Goal: Complete application form: Complete application form

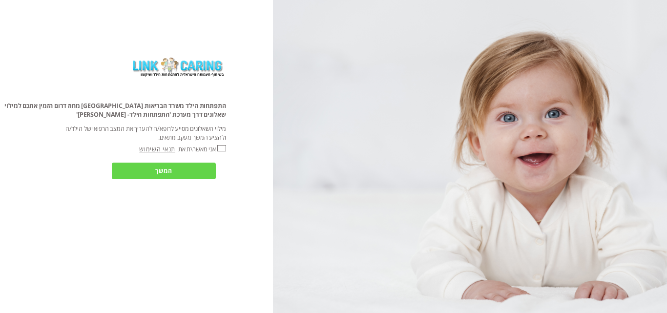
click at [221, 150] on input "אני מאשר\ת את" at bounding box center [221, 148] width 8 height 6
checkbox input "true"
click at [204, 170] on input "המשך" at bounding box center [164, 171] width 104 height 17
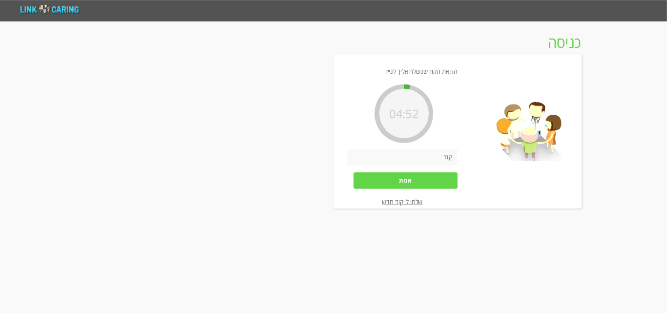
click at [440, 158] on input "number" at bounding box center [402, 156] width 110 height 17
type input "0452"
click at [434, 178] on input "אמת" at bounding box center [405, 180] width 104 height 17
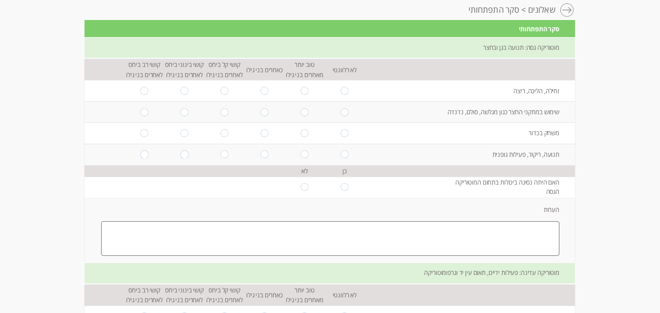
scroll to position [98, 0]
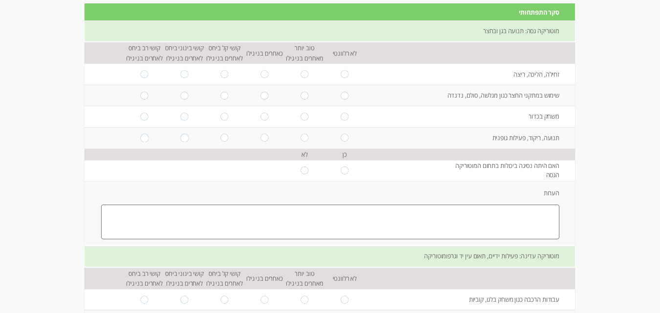
click at [340, 75] on input "radio" at bounding box center [344, 74] width 8 height 8
radio input "true"
click at [340, 96] on input "radio" at bounding box center [344, 95] width 8 height 8
radio input "true"
click at [340, 74] on input "radio" at bounding box center [344, 74] width 8 height 8
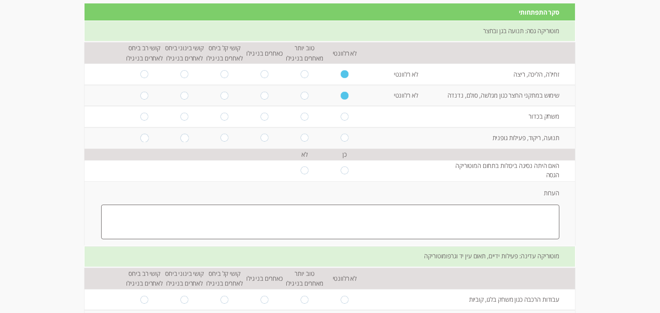
click at [340, 94] on input "radio" at bounding box center [344, 95] width 8 height 8
click at [300, 75] on input "radio" at bounding box center [304, 74] width 8 height 8
radio input "true"
click at [300, 97] on input "radio" at bounding box center [304, 95] width 8 height 8
radio input "true"
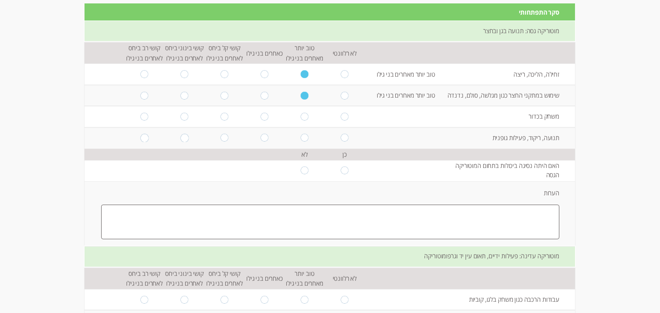
click at [300, 114] on input "radio" at bounding box center [304, 117] width 8 height 8
radio input "true"
click at [300, 138] on input "radio" at bounding box center [304, 138] width 8 height 8
radio input "true"
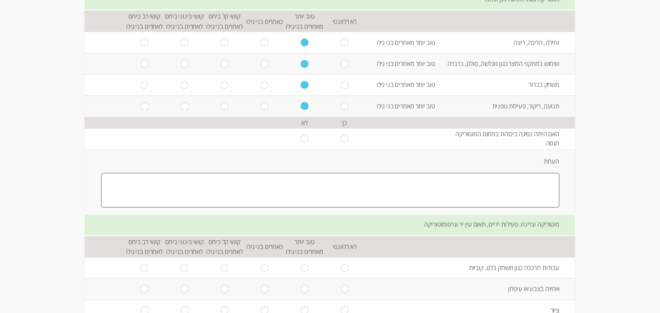
scroll to position [146, 0]
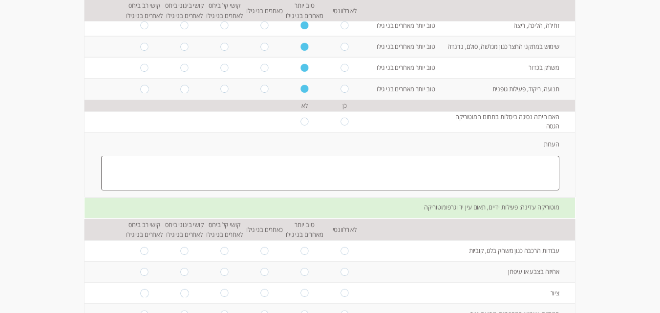
click at [340, 121] on input "radio" at bounding box center [344, 122] width 8 height 8
radio input "true"
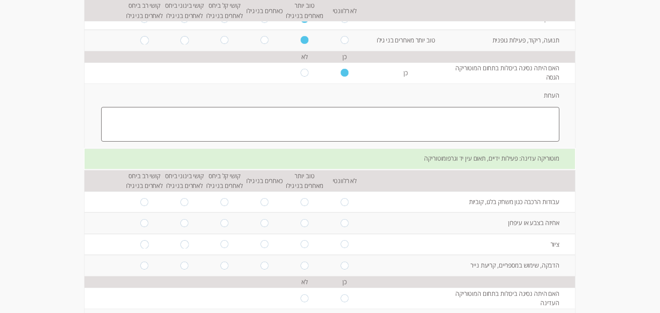
scroll to position [244, 0]
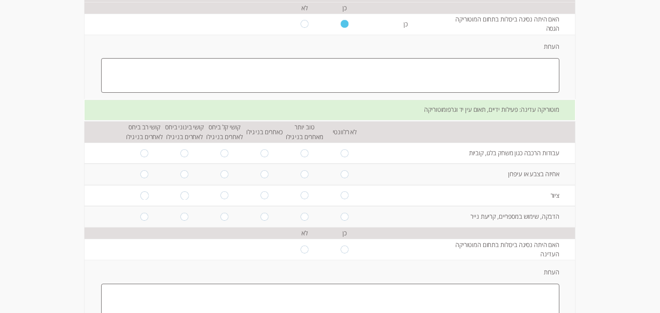
click at [302, 152] on input "radio" at bounding box center [304, 153] width 8 height 8
radio input "true"
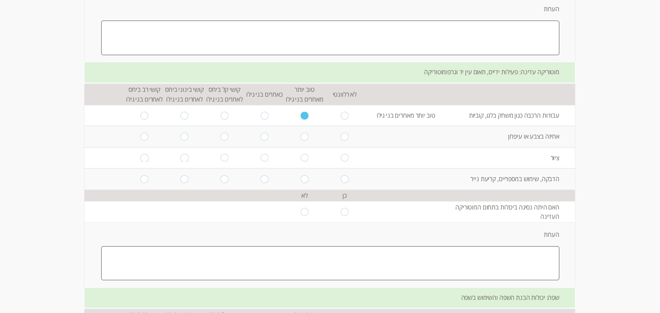
scroll to position [272, 0]
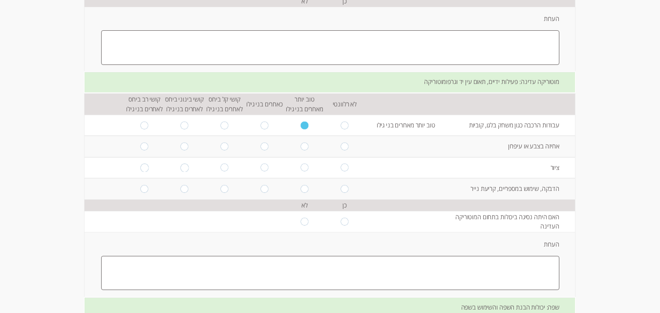
click at [261, 169] on input "radio" at bounding box center [264, 168] width 8 height 8
radio input "true"
click at [261, 189] on input "radio" at bounding box center [264, 189] width 8 height 8
radio input "true"
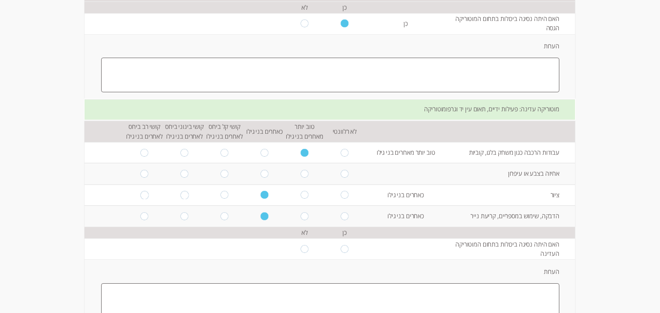
scroll to position [223, 0]
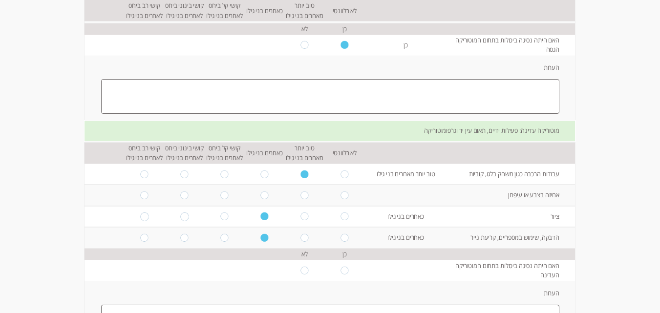
click at [260, 196] on input "radio" at bounding box center [264, 195] width 8 height 8
radio input "true"
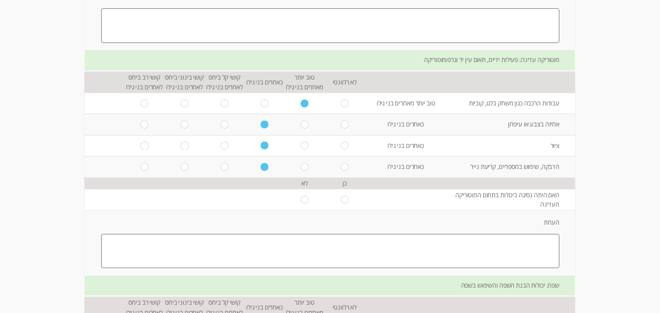
scroll to position [321, 0]
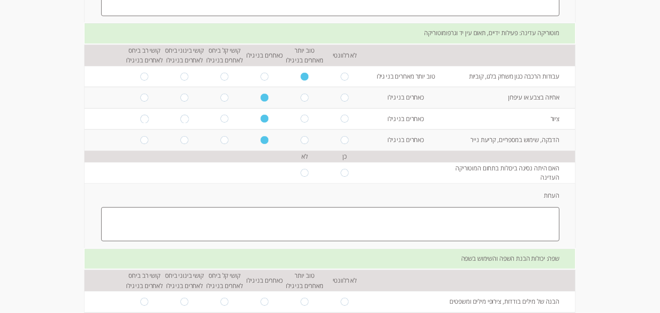
click at [340, 174] on input "radio" at bounding box center [344, 173] width 8 height 8
radio input "true"
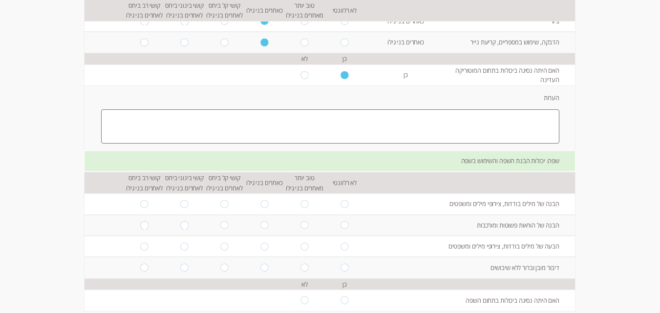
scroll to position [467, 0]
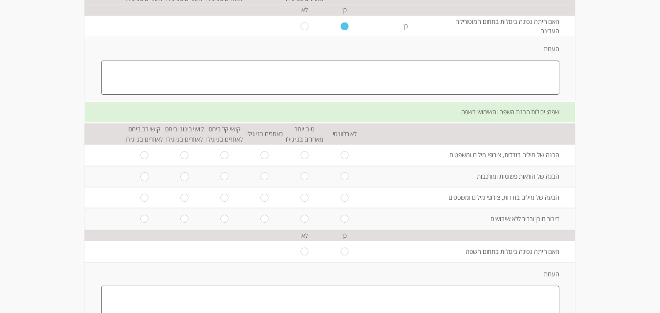
click at [260, 159] on input "radio" at bounding box center [264, 155] width 8 height 8
radio input "true"
click at [180, 179] on input "radio" at bounding box center [184, 176] width 8 height 8
radio input "true"
click at [180, 197] on input "radio" at bounding box center [184, 198] width 8 height 8
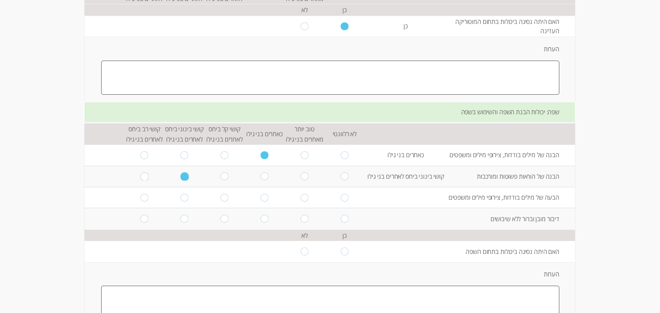
radio input "true"
click at [340, 220] on input "radio" at bounding box center [344, 219] width 8 height 8
radio input "true"
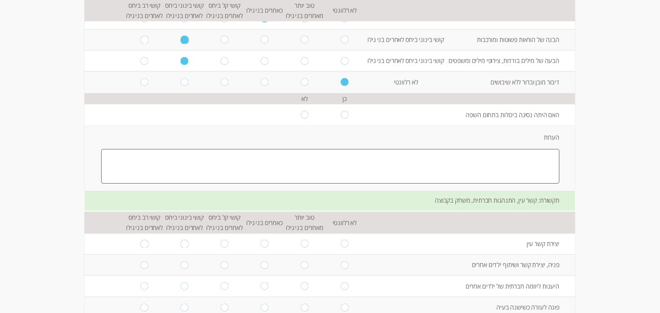
scroll to position [614, 0]
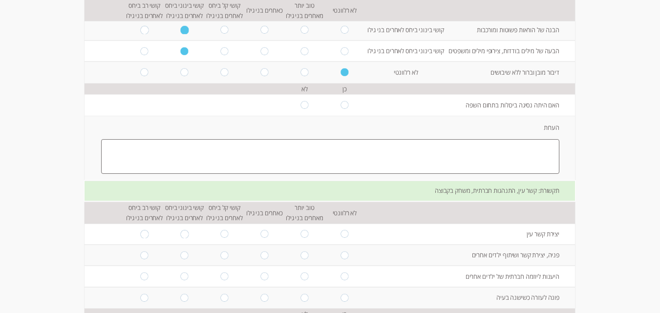
click at [300, 107] on input "radio" at bounding box center [304, 105] width 8 height 8
radio input "true"
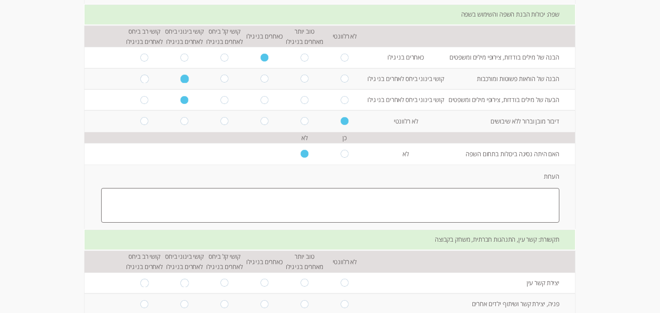
scroll to position [370, 0]
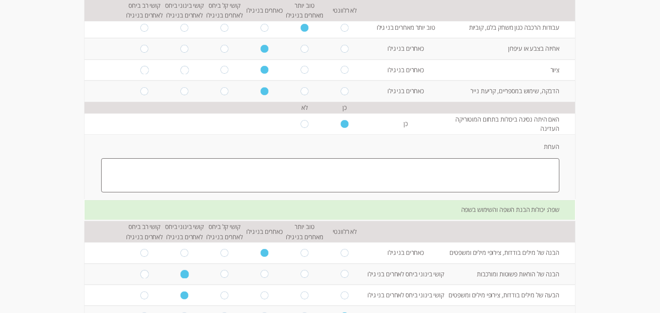
click at [300, 123] on input "radio" at bounding box center [304, 124] width 8 height 8
radio input "true"
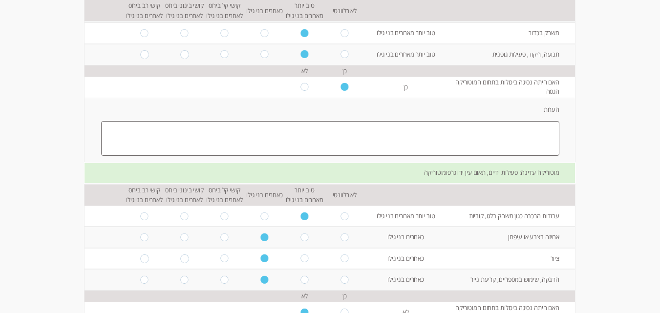
scroll to position [174, 0]
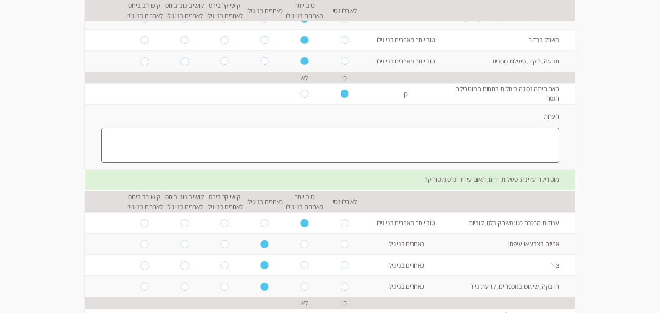
click at [300, 97] on input "radio" at bounding box center [304, 94] width 8 height 8
radio input "true"
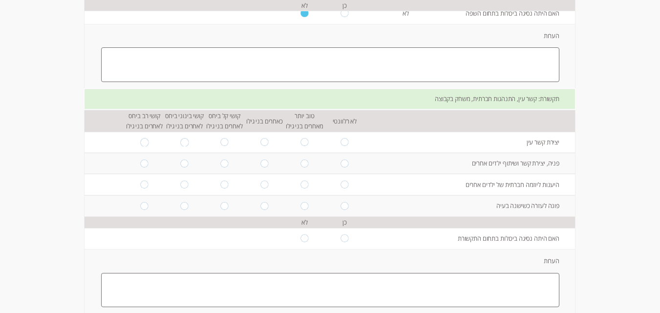
scroll to position [711, 0]
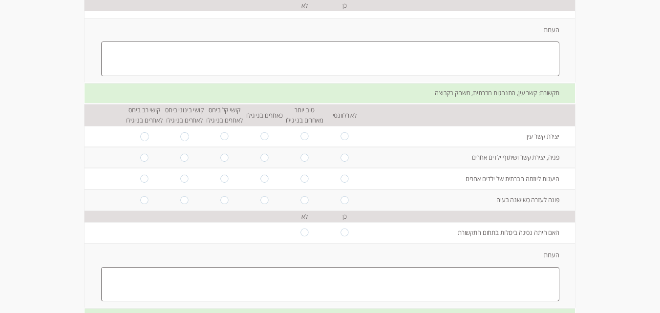
click at [140, 138] on input "radio" at bounding box center [144, 136] width 8 height 8
radio input "true"
click at [180, 159] on input "radio" at bounding box center [184, 158] width 8 height 8
radio input "true"
click at [220, 181] on input "radio" at bounding box center [224, 179] width 8 height 8
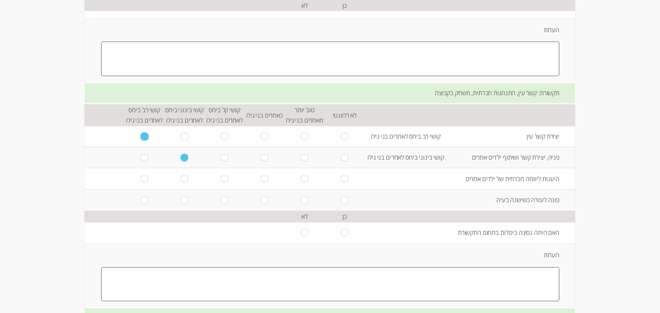
radio input "true"
click at [260, 203] on input "radio" at bounding box center [264, 200] width 8 height 8
radio input "true"
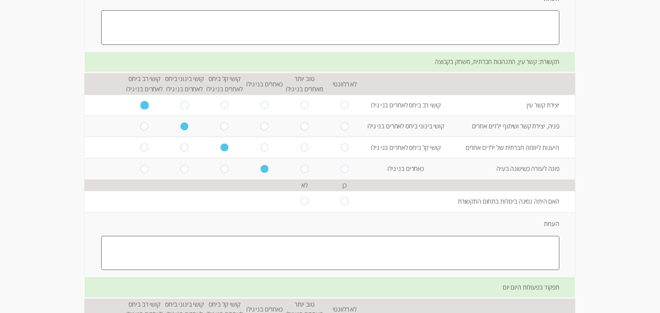
scroll to position [760, 0]
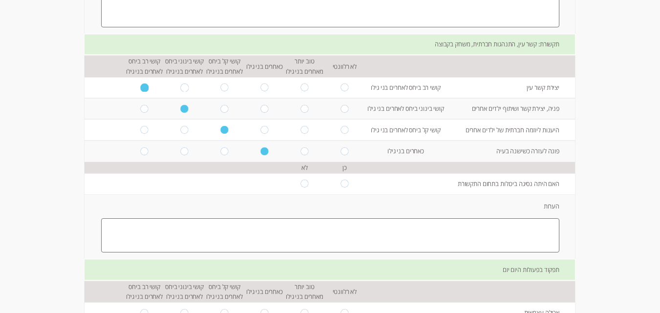
click at [298, 188] on td at bounding box center [304, 183] width 40 height 21
click at [300, 186] on input "radio" at bounding box center [304, 184] width 8 height 8
radio input "true"
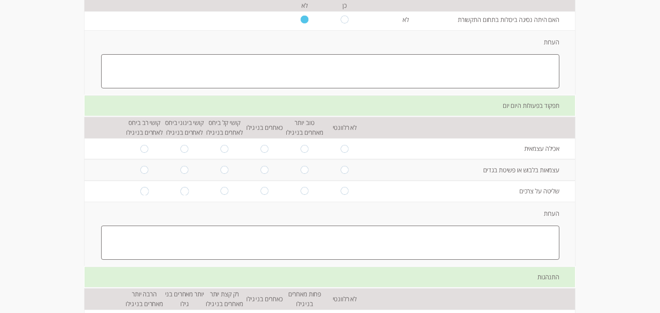
scroll to position [956, 0]
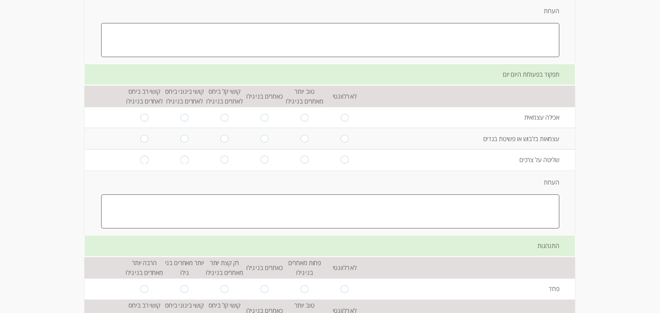
click at [261, 120] on input "radio" at bounding box center [264, 118] width 8 height 8
radio input "true"
click at [335, 138] on td at bounding box center [344, 138] width 40 height 21
click at [340, 140] on input "radio" at bounding box center [344, 139] width 8 height 8
radio input "true"
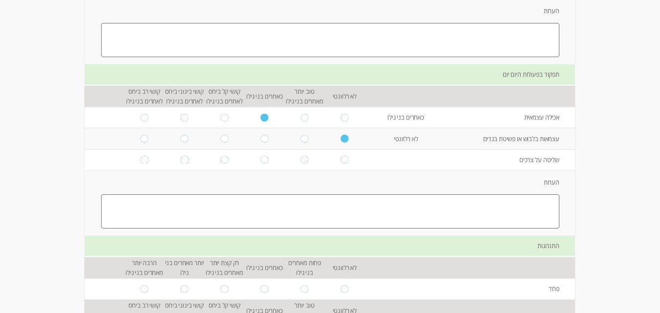
click at [260, 162] on input "radio" at bounding box center [264, 160] width 8 height 8
radio input "true"
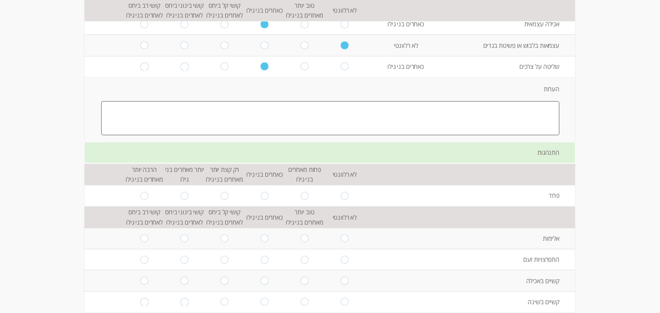
scroll to position [1053, 0]
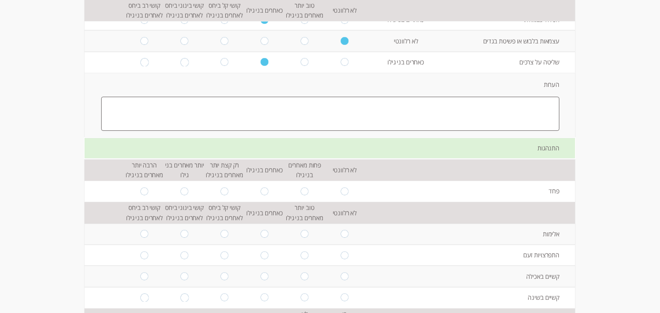
click at [453, 120] on textarea at bounding box center [330, 114] width 458 height 35
click at [260, 193] on input "radio" at bounding box center [264, 191] width 8 height 8
radio input "true"
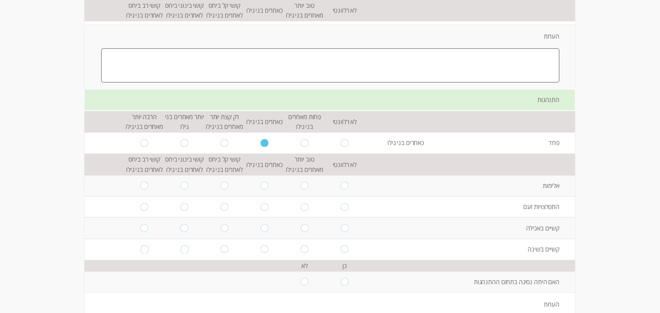
scroll to position [1102, 0]
click at [340, 186] on input "radio" at bounding box center [344, 185] width 8 height 8
radio input "true"
click at [340, 207] on input "radio" at bounding box center [344, 206] width 8 height 8
radio input "true"
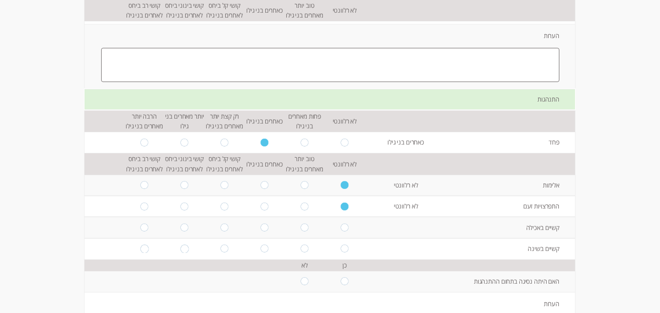
click at [340, 229] on input "radio" at bounding box center [344, 228] width 8 height 8
radio input "true"
click at [343, 251] on input "radio" at bounding box center [344, 249] width 8 height 8
radio input "true"
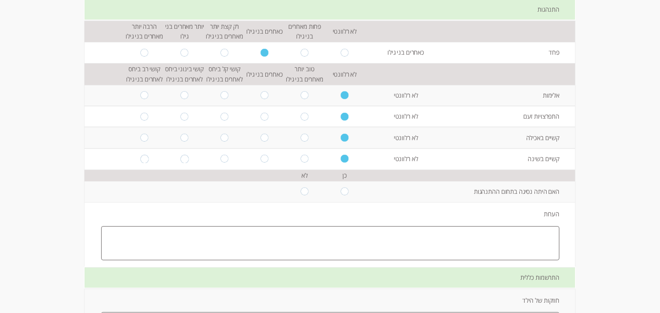
scroll to position [1200, 0]
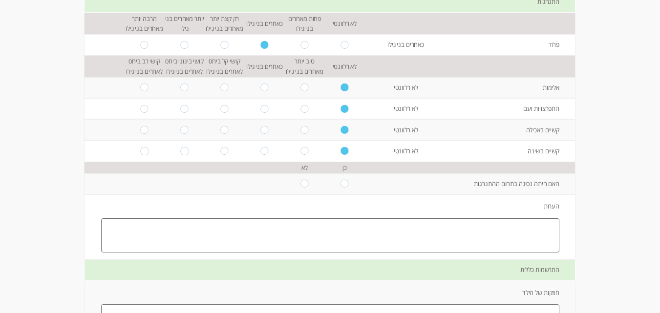
click at [340, 186] on input "radio" at bounding box center [344, 184] width 8 height 8
radio input "true"
click at [372, 227] on textarea at bounding box center [330, 235] width 458 height 35
paste textarea "אני מבחין אצל הילד ברצון להסתובב סביב עצמו. זה לא קורה לעתים קרובות, אבל זה נוכ…"
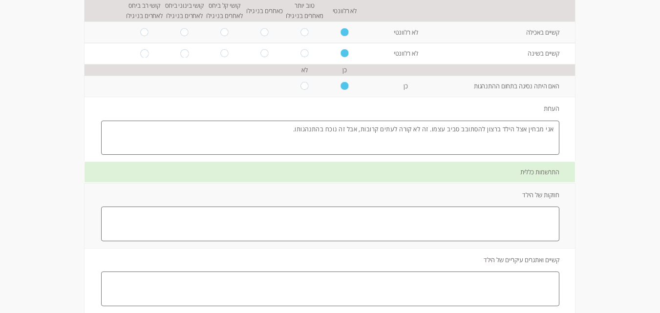
scroll to position [1346, 0]
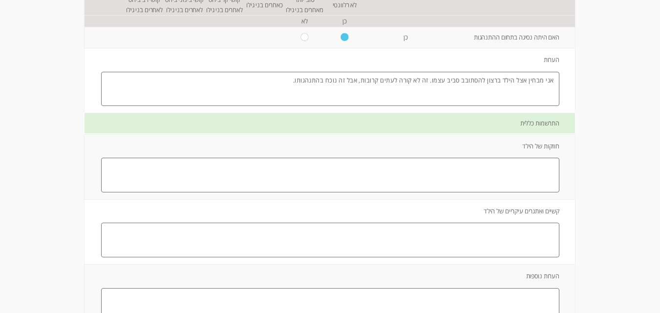
type textarea "אני מבחין אצל הילד ברצון להסתובב סביב עצמו. זה לא קורה לעתים קרובות, אבל זה נוכ…"
paste textarea "הילד מאוד עצמאי. יש לו שגרה מלידה, לפיה הוא עדיין חי. הילד לא שובר את השגרה היו…"
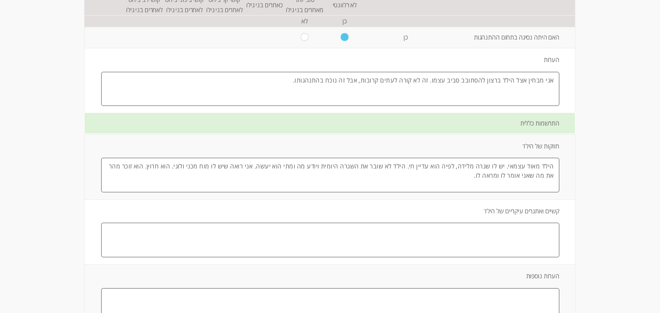
paste textarea "הילד מאוד אתלטי ופעיל."
type textarea "הילד מאוד עצמאי. יש לו שגרה מלידה, לפיה הוא עדיין חי. הילד לא שובר את השגרה היו…"
click at [461, 229] on textarea at bounding box center [330, 240] width 458 height 35
paste textarea "הילד לא גורם לקשיים בגידולו. אבל אנחנו נבהלים מהעובדה שהוא עדיין לא מגיב לשמו, …"
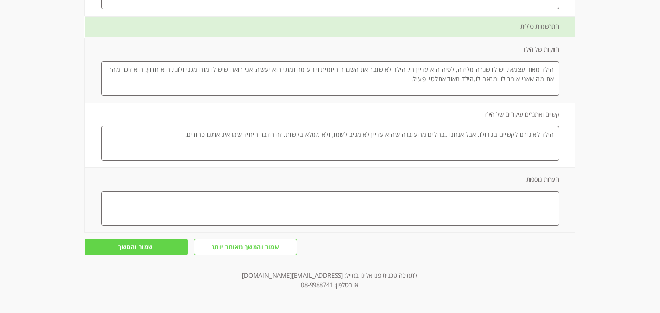
scroll to position [1444, 0]
type textarea "הילד לא גורם לקשיים בגידולו. אבל אנחנו נבהלים מהעובדה שהוא עדיין לא מגיב לשמו, …"
paste textarea "אנחנו מדברים רוסית עם הילד שלנו בבית. הבקשה שלנו היא לספק לנו מומחה דובר רוסית …"
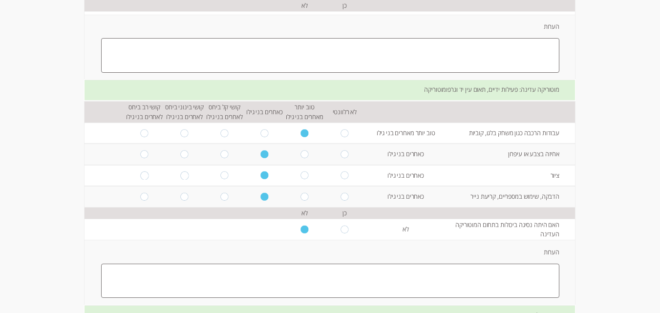
scroll to position [272, 0]
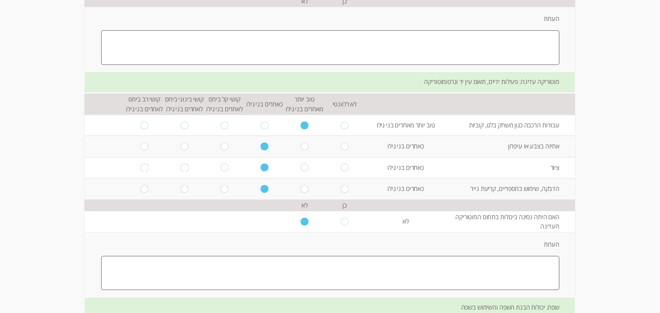
type textarea "אנחנו מדברים רוסית עם הילד שלנו בבית. הבקשה שלנו היא לספק לנו מומחה דובר רוסית …"
click at [475, 276] on textarea at bounding box center [330, 273] width 458 height 35
paste textarea "הילד אוהב לשחק, הוא יכול לשחק לבד או עם אחיו התאום. ליאור אוהב להרכיב קוביות, ל…"
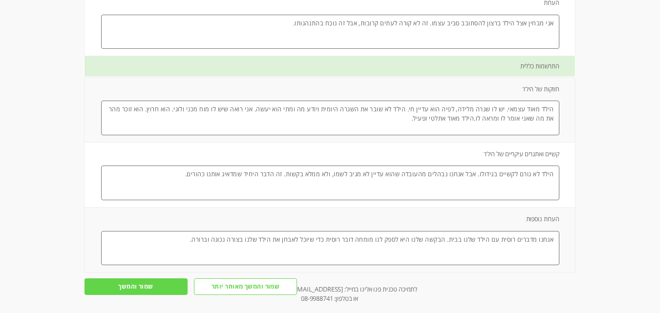
scroll to position [1444, 0]
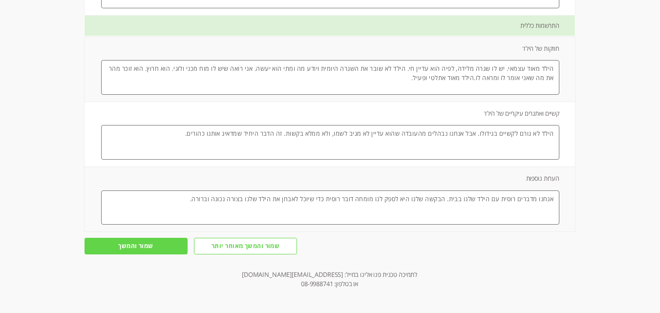
type textarea "הילד אוהב לשחק, הוא יכול לשחק לבד או עם אחיו התאום. ליאור אוהב להרכיב קוביות, ל…"
click at [174, 243] on input "שמור והמשך" at bounding box center [135, 246] width 103 height 17
click at [137, 244] on input "שמור והמשך" at bounding box center [135, 246] width 103 height 17
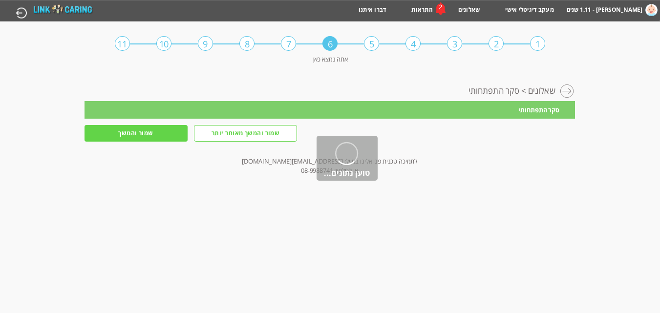
scroll to position [0, 0]
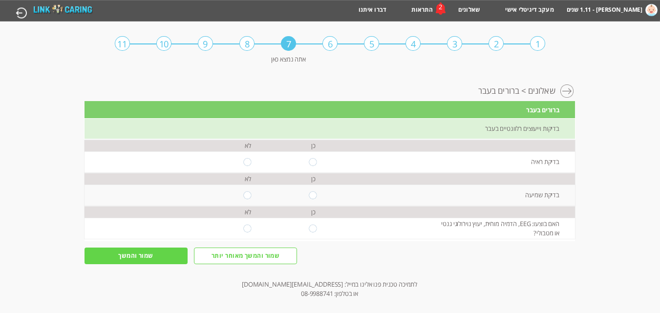
click at [537, 42] on div "1" at bounding box center [537, 43] width 15 height 15
click at [329, 48] on div "6" at bounding box center [329, 43] width 15 height 15
click at [309, 161] on input "radio" at bounding box center [313, 162] width 8 height 8
radio input "true"
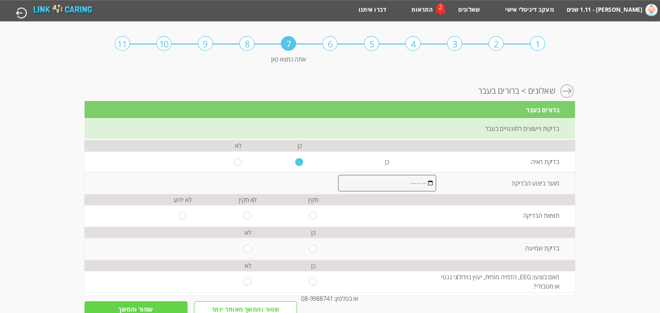
click at [404, 181] on input "month" at bounding box center [387, 183] width 98 height 17
click at [378, 181] on input "month" at bounding box center [387, 183] width 98 height 17
click at [235, 163] on input "radio" at bounding box center [238, 162] width 8 height 8
radio input "true"
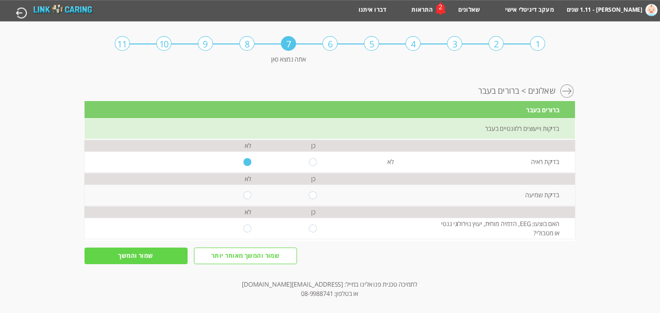
click at [310, 196] on input "radio" at bounding box center [313, 195] width 8 height 8
radio input "true"
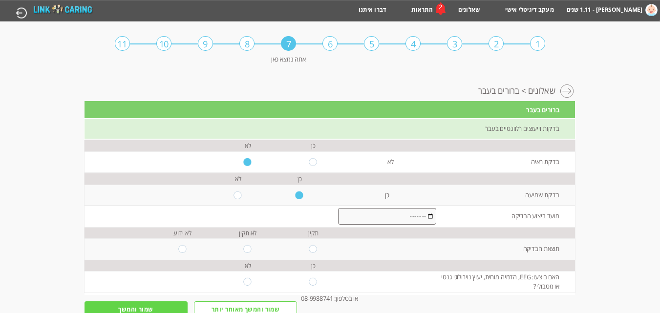
click at [426, 216] on input "month" at bounding box center [387, 216] width 98 height 17
type input "2025-07"
click at [426, 216] on input "2025-07" at bounding box center [387, 216] width 98 height 17
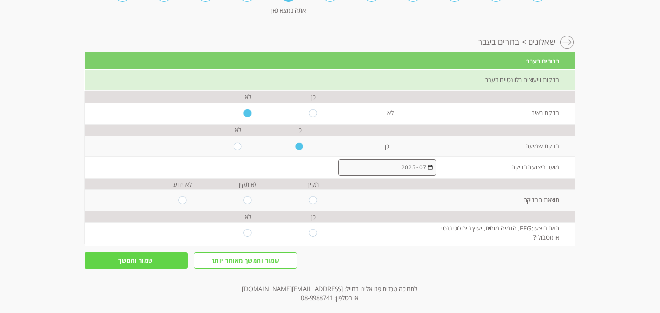
scroll to position [63, 0]
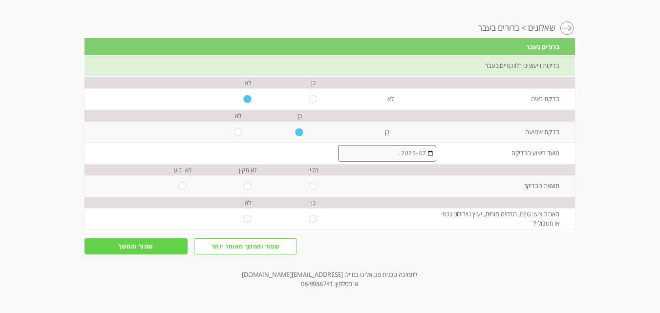
click at [309, 184] on input "radio" at bounding box center [313, 186] width 8 height 8
radio input "true"
click at [244, 219] on input "radio" at bounding box center [248, 219] width 8 height 8
radio input "true"
click at [169, 245] on input "שמור והמשך" at bounding box center [135, 246] width 103 height 17
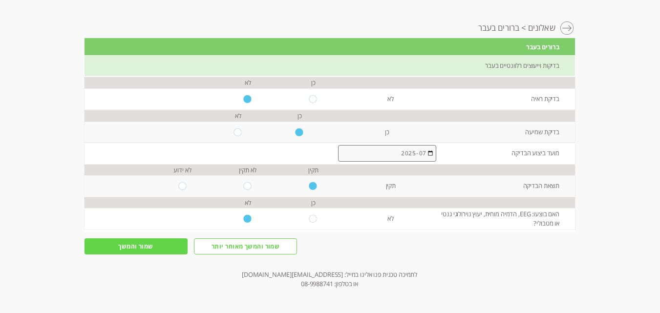
scroll to position [0, 0]
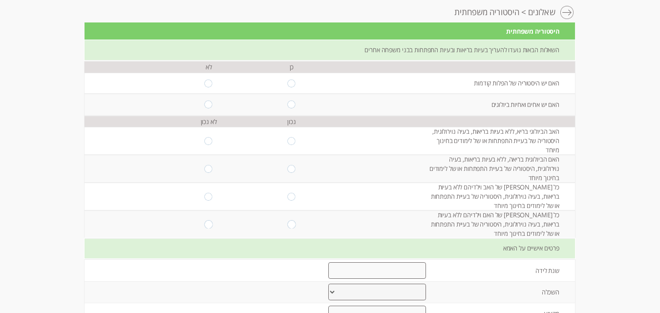
scroll to position [98, 0]
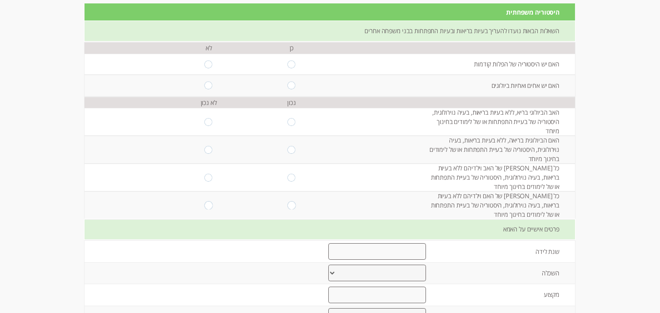
click at [205, 66] on input "radio" at bounding box center [209, 64] width 8 height 8
radio input "true"
click at [287, 88] on input "radio" at bounding box center [291, 86] width 8 height 8
radio input "true"
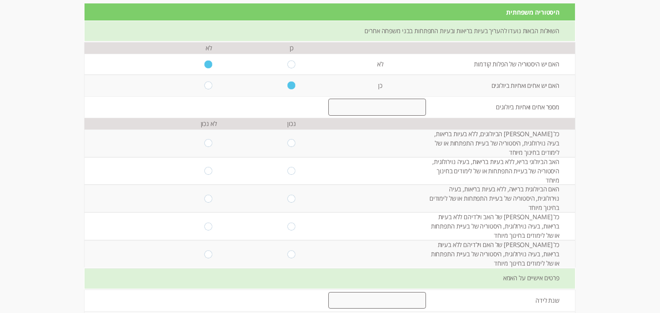
click at [374, 109] on input "number" at bounding box center [377, 107] width 98 height 17
type input "1"
click at [288, 143] on input "radio" at bounding box center [291, 143] width 8 height 8
radio input "true"
click at [287, 169] on input "radio" at bounding box center [291, 171] width 8 height 8
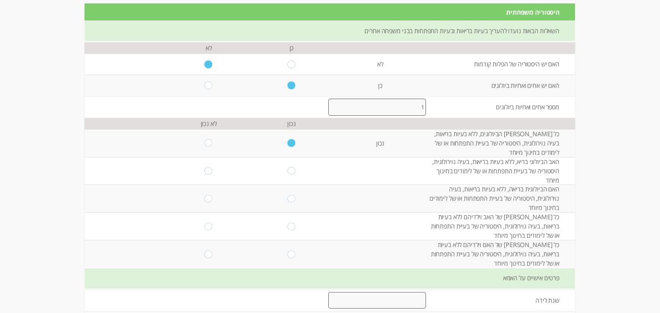
radio input "true"
click at [287, 198] on input "radio" at bounding box center [291, 199] width 8 height 8
radio input "true"
click at [287, 228] on input "radio" at bounding box center [291, 227] width 8 height 8
radio input "true"
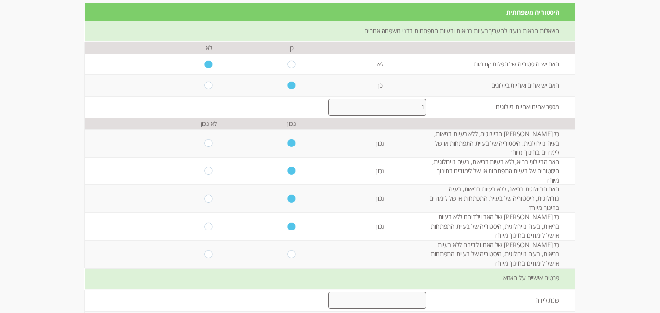
click at [287, 256] on input "radio" at bounding box center [291, 254] width 8 height 8
radio input "true"
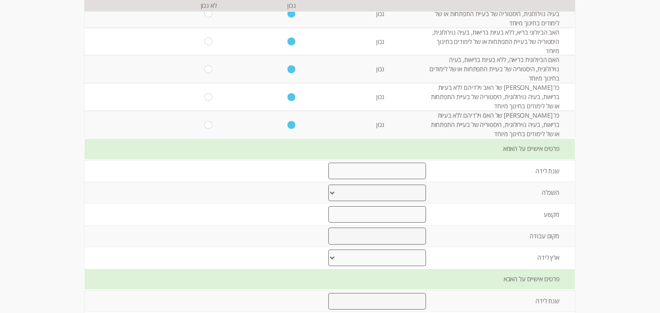
scroll to position [244, 0]
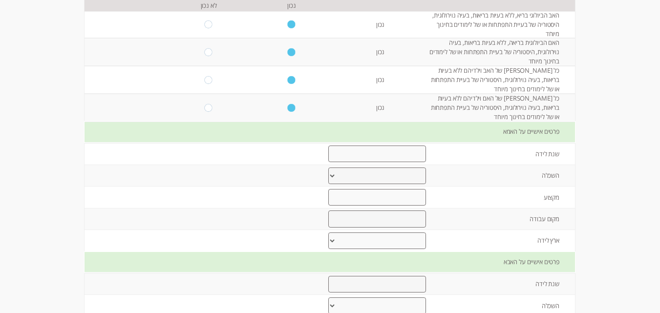
click at [400, 160] on input "number" at bounding box center [377, 153] width 98 height 17
type input "1993"
click at [346, 176] on select "יסודי עד 8 שנות לימוד תיכוני עד 12 שנות לימוד על תיכוני מסלול מקצועי אקדמי- תוא…" at bounding box center [377, 175] width 98 height 17
select select "4"
click at [328, 167] on select "יסודי עד 8 שנות לימוד תיכוני עד 12 שנות לימוד על תיכוני מסלול מקצועי אקדמי- תוא…" at bounding box center [377, 175] width 98 height 17
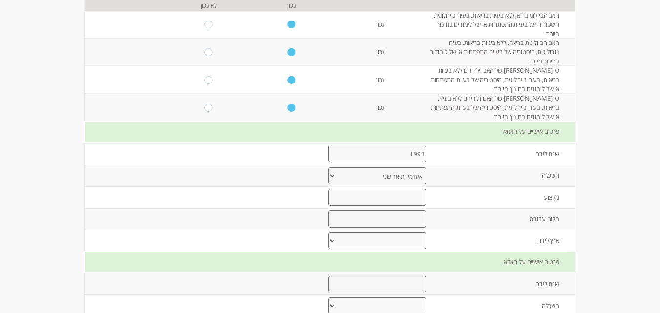
click at [408, 199] on input "text" at bounding box center [377, 197] width 98 height 17
type input "в"
click at [393, 196] on input "גננת בחי" at bounding box center [377, 197] width 98 height 17
paste input "חינוך מיוחד"
type input "גננת בחינוך מיוחד"
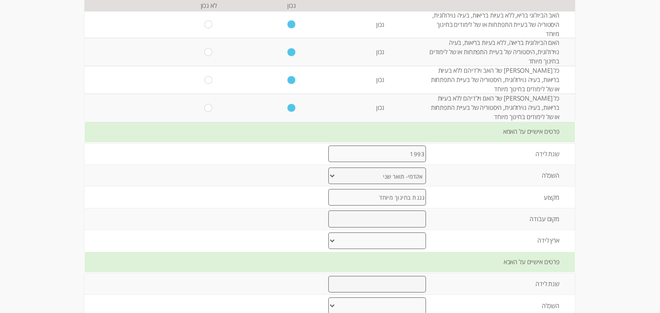
click at [412, 219] on input "text" at bounding box center [377, 218] width 98 height 17
type input "в"
type input "גן ילדים"
click at [401, 239] on select "ישראל ברית המועצות לשעבר אתיופיה צפון אמריקה אירופה אפריקה אחר" at bounding box center [377, 240] width 98 height 17
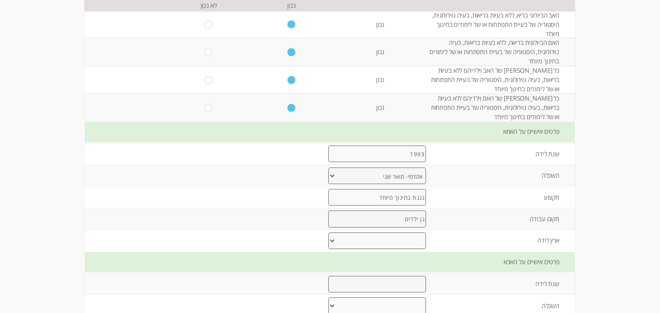
click at [394, 244] on select "ישראל ברית המועצות לשעבר אתיופיה צפון אמריקה אירופה אפריקה אחר" at bounding box center [377, 240] width 98 height 17
select select "1"
click at [328, 232] on select "ישראל ברית המועצות לשעבר אתיופיה צפון אמריקה אירופה אפריקה אחר" at bounding box center [377, 240] width 98 height 17
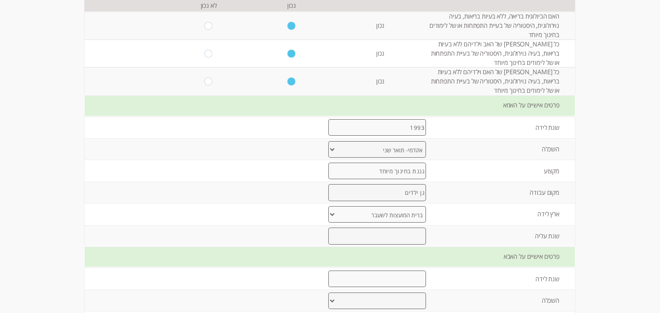
scroll to position [293, 0]
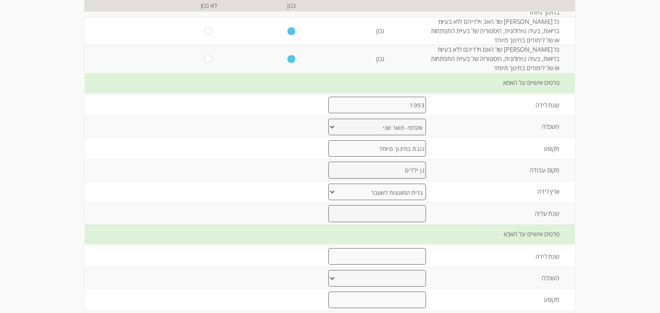
click at [406, 218] on input "number" at bounding box center [377, 213] width 98 height 17
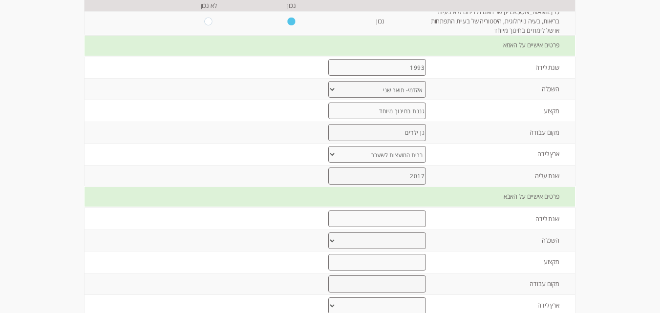
scroll to position [391, 0]
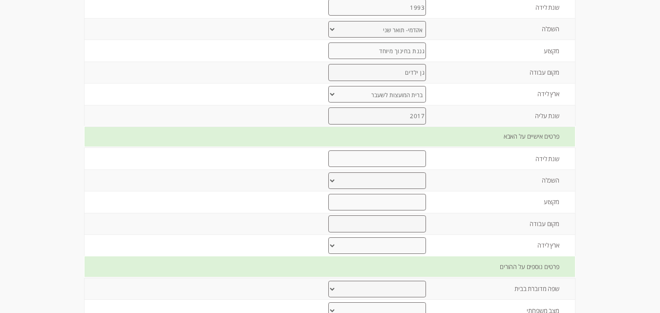
type input "2017"
click at [413, 162] on input "number" at bounding box center [377, 158] width 98 height 17
type input "1993"
click at [330, 181] on select "יסודי עד 8 שנות לימוד תיכוני עד 12 שנות לימוד על תיכוני מסלול מקצועי אקדמי- תוא…" at bounding box center [377, 180] width 98 height 17
select select "4"
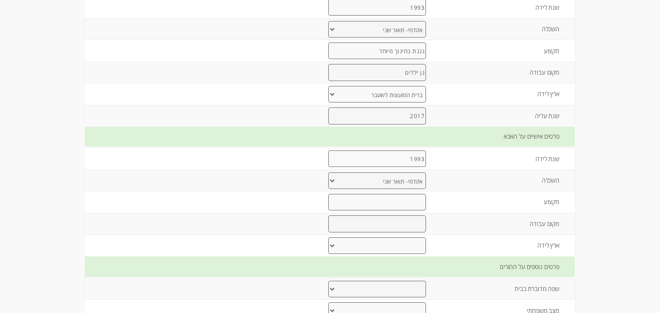
click at [328, 172] on select "יסודי עד 8 שנות לימוד תיכוני עד 12 שנות לימוד על תיכוני מסלול מקצועי אקדמי- תוא…" at bounding box center [377, 180] width 98 height 17
click at [407, 204] on input "text" at bounding box center [377, 202] width 98 height 17
type input "רופה"
drag, startPoint x: 375, startPoint y: 204, endPoint x: 421, endPoint y: 204, distance: 45.9
click at [421, 204] on input "רופה" at bounding box center [377, 202] width 98 height 17
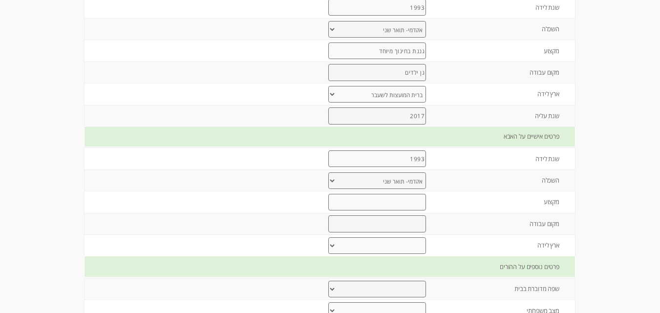
paste input "דוֹקטוֹר"
type input "דוֹקטוֹר"
click at [403, 223] on input "text" at bounding box center [377, 223] width 98 height 17
paste input "משרד הבריאות"
type input "משרד הבריאות"
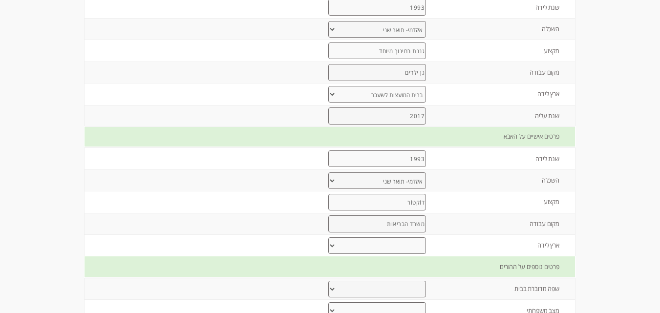
click at [405, 244] on select "ישראל ברית המועצות לשעבר אתיופיה צפון אמריקה אירופה אפריקה אחר" at bounding box center [377, 245] width 98 height 17
select select "1"
click at [328, 237] on select "ישראל ברית המועצות לשעבר אתיופיה צפון אמריקה אירופה אפריקה אחר" at bounding box center [377, 245] width 98 height 17
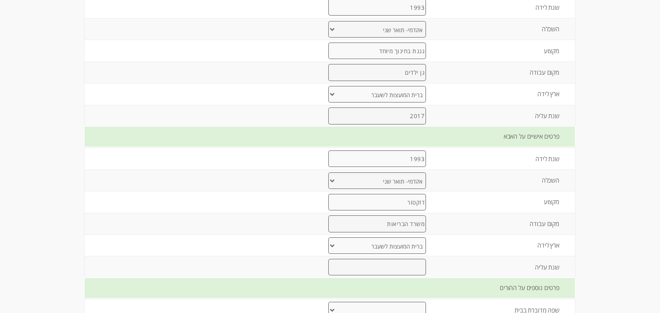
click at [402, 264] on input "number" at bounding box center [377, 267] width 98 height 17
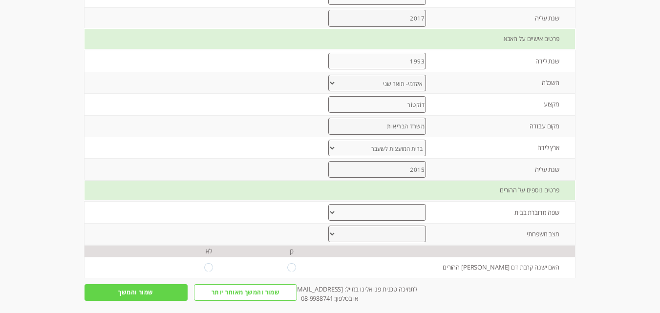
scroll to position [535, 0]
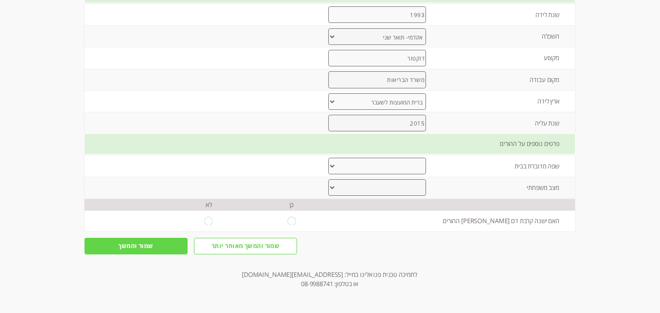
type input "2015"
click at [371, 165] on select "עברית ערבית רוסית אמהרית אנגלית אחר" at bounding box center [377, 166] width 98 height 17
select select "2"
click at [328, 158] on select "עברית ערבית רוסית אמהרית אנגלית אחר" at bounding box center [377, 166] width 98 height 17
click at [383, 188] on select "נשואים גרושים אחר" at bounding box center [377, 187] width 98 height 17
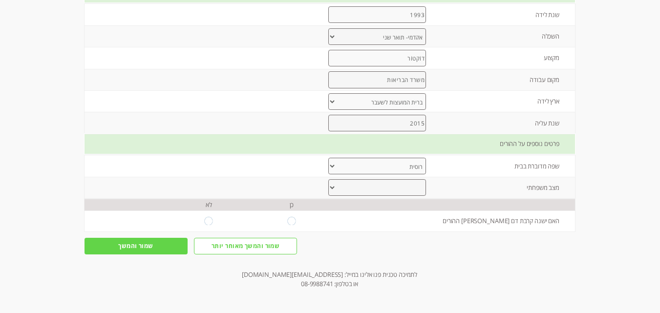
select select "0"
click at [328, 179] on select "נשואים גרושים אחר" at bounding box center [377, 187] width 98 height 17
click at [205, 217] on input "radio" at bounding box center [209, 221] width 8 height 8
radio input "true"
click at [150, 249] on input "שמור והמשך" at bounding box center [135, 246] width 103 height 17
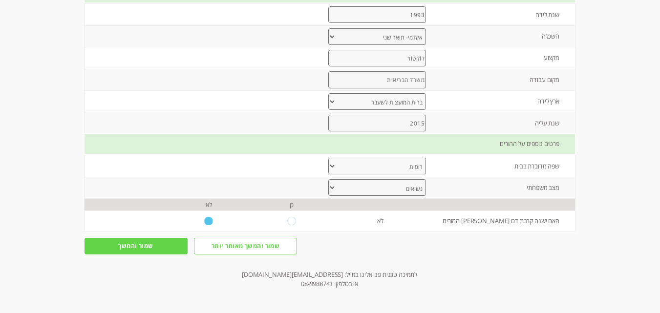
scroll to position [0, 0]
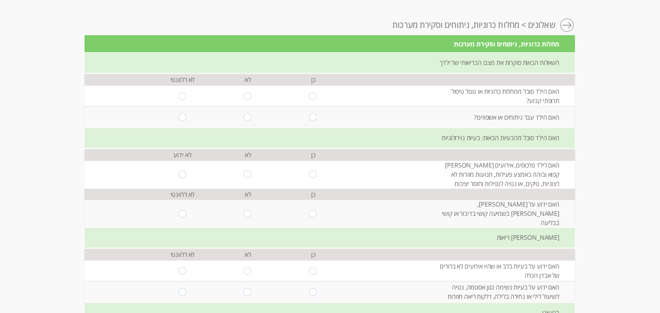
scroll to position [49, 0]
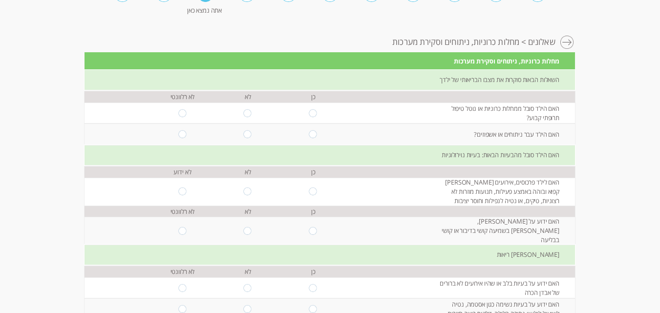
click at [244, 113] on input "radio" at bounding box center [248, 113] width 8 height 8
radio input "true"
click at [244, 136] on input "radio" at bounding box center [248, 134] width 8 height 8
radio input "true"
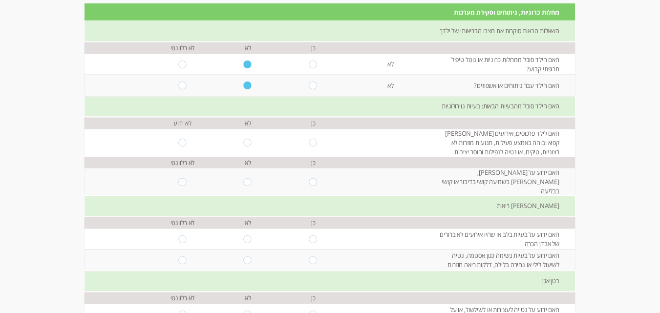
click at [244, 140] on input "radio" at bounding box center [248, 143] width 8 height 8
radio input "true"
click at [244, 178] on input "radio" at bounding box center [248, 182] width 8 height 8
radio input "true"
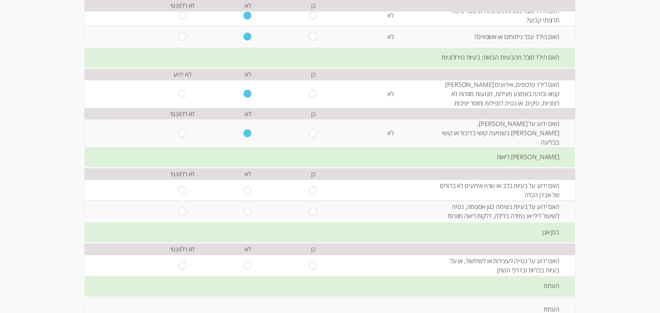
scroll to position [195, 0]
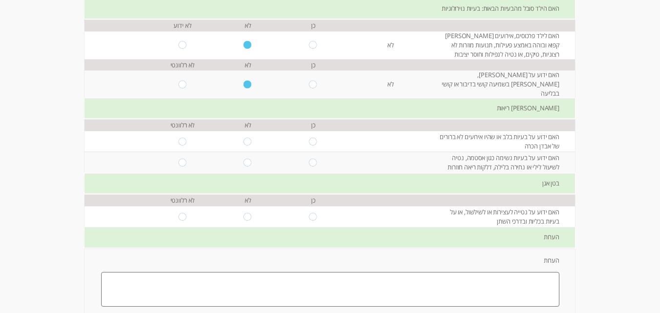
click at [244, 138] on input "radio" at bounding box center [248, 142] width 8 height 8
radio input "true"
click at [244, 159] on input "radio" at bounding box center [248, 163] width 8 height 8
radio input "true"
click at [244, 212] on input "radio" at bounding box center [248, 216] width 8 height 8
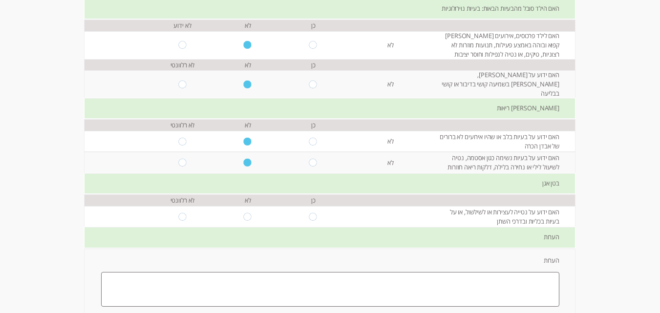
radio input "true"
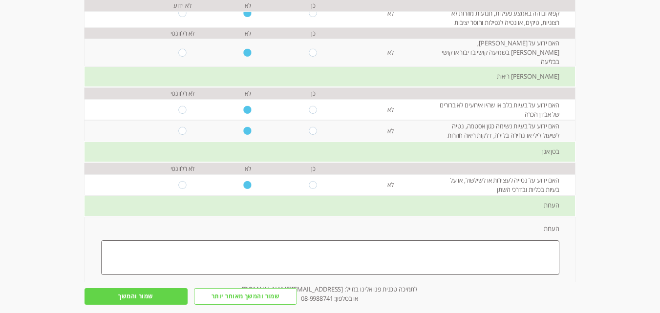
scroll to position [270, 0]
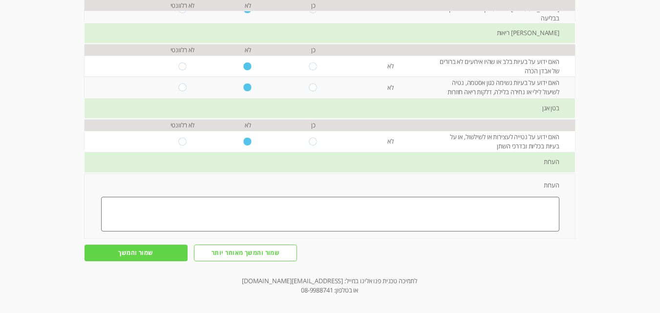
click at [158, 249] on input "שמור והמשך" at bounding box center [135, 253] width 103 height 17
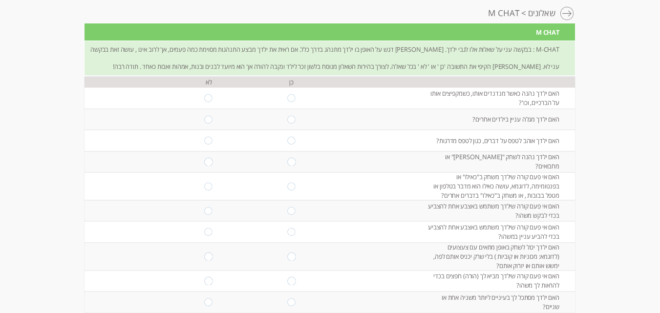
scroll to position [95, 0]
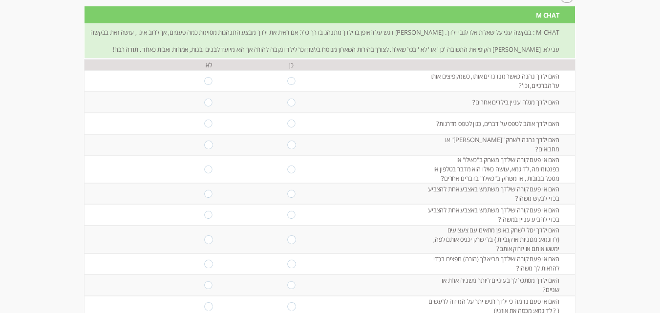
click at [287, 81] on input "radio" at bounding box center [291, 81] width 8 height 8
radio input "true"
click at [287, 104] on input "radio" at bounding box center [291, 102] width 8 height 8
radio input "true"
click at [287, 122] on input "radio" at bounding box center [291, 124] width 8 height 8
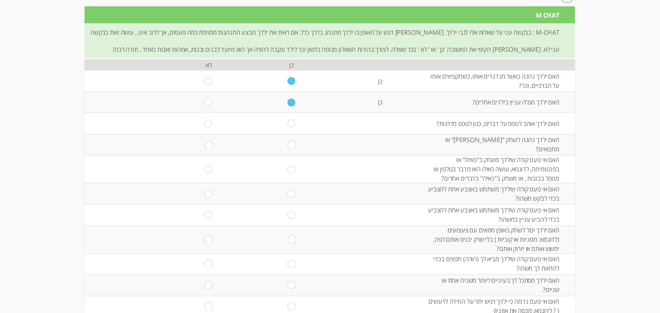
radio input "true"
click at [288, 144] on input "radio" at bounding box center [291, 145] width 8 height 8
radio input "true"
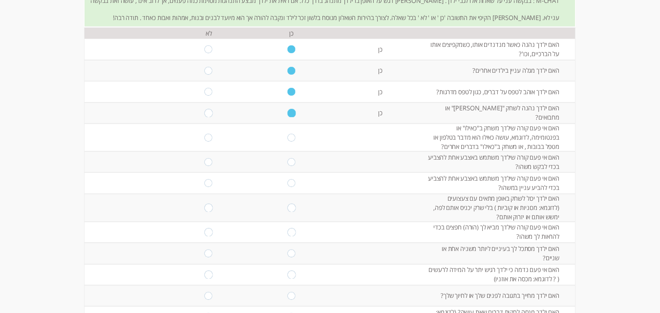
scroll to position [144, 0]
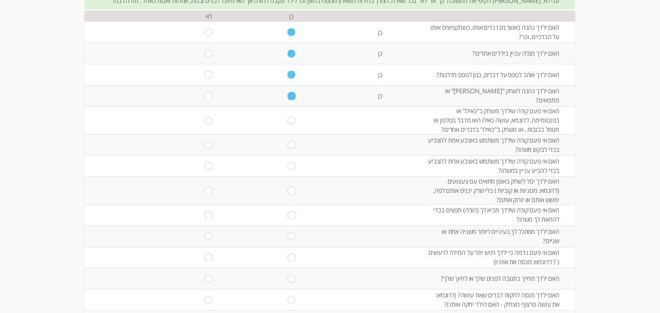
click at [205, 121] on input "radio" at bounding box center [209, 120] width 8 height 8
radio input "true"
click at [287, 144] on input "radio" at bounding box center [291, 145] width 8 height 8
radio input "true"
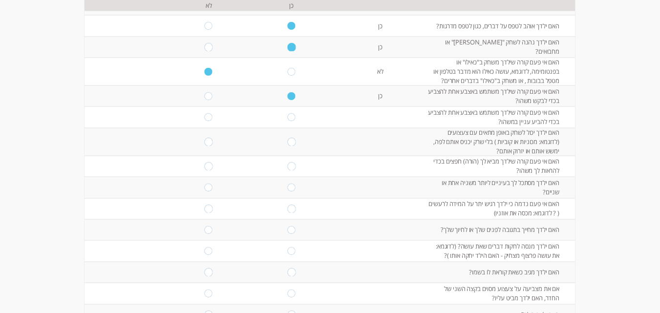
click at [205, 118] on input "radio" at bounding box center [209, 117] width 8 height 8
radio input "true"
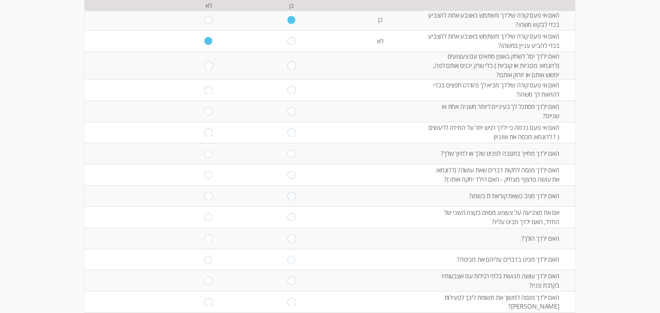
scroll to position [290, 0]
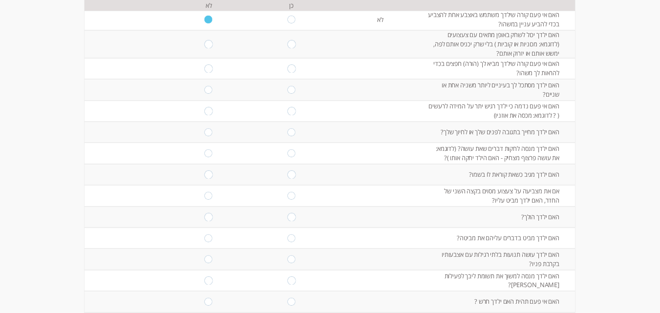
click at [287, 47] on input "radio" at bounding box center [291, 44] width 8 height 8
radio input "true"
click at [287, 70] on input "radio" at bounding box center [291, 68] width 8 height 8
radio input "true"
click at [205, 91] on input "radio" at bounding box center [209, 90] width 8 height 8
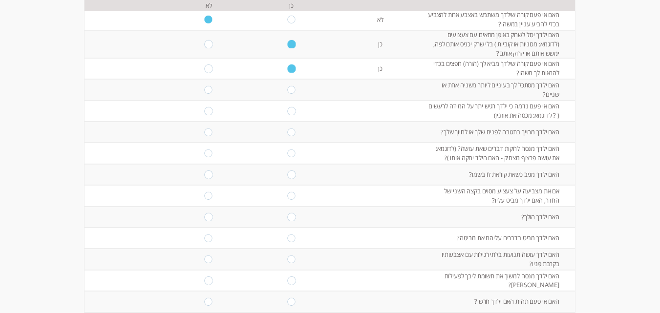
radio input "true"
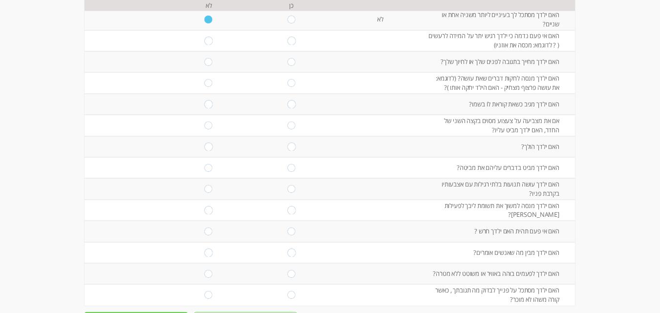
scroll to position [339, 0]
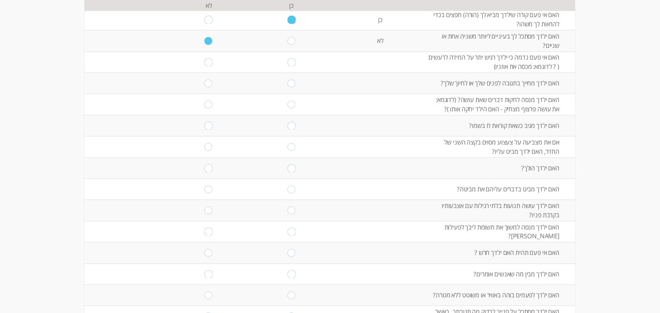
click at [289, 62] on input "radio" at bounding box center [291, 62] width 8 height 8
radio input "true"
click at [287, 82] on input "radio" at bounding box center [291, 84] width 8 height 8
radio input "true"
click at [205, 103] on input "radio" at bounding box center [209, 105] width 8 height 8
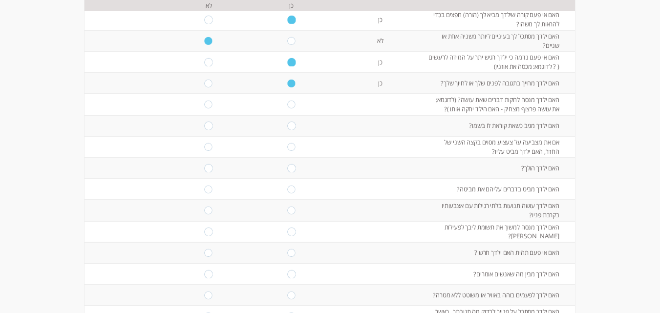
radio input "true"
click at [205, 128] on input "radio" at bounding box center [209, 126] width 8 height 8
radio input "true"
click at [205, 149] on input "radio" at bounding box center [209, 147] width 8 height 8
radio input "true"
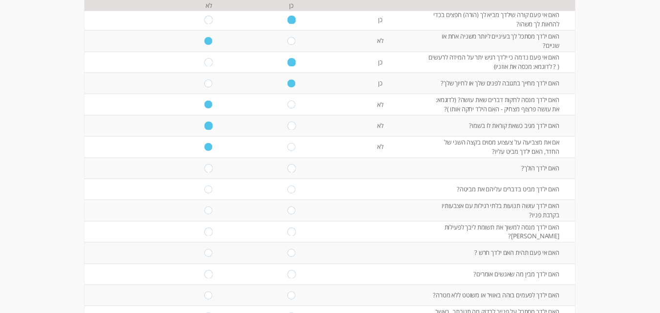
click at [287, 170] on input "radio" at bounding box center [291, 168] width 8 height 8
radio input "true"
click at [287, 189] on input "radio" at bounding box center [291, 190] width 8 height 8
radio input "true"
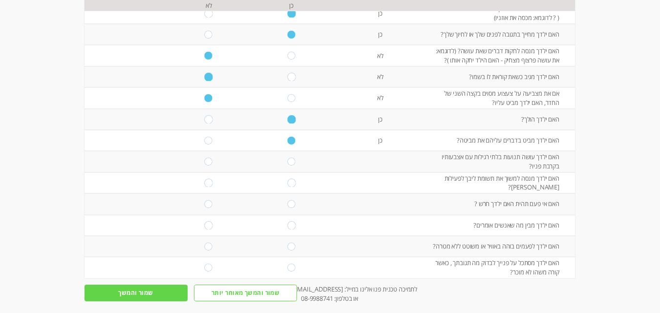
click at [205, 162] on input "radio" at bounding box center [209, 162] width 8 height 8
radio input "true"
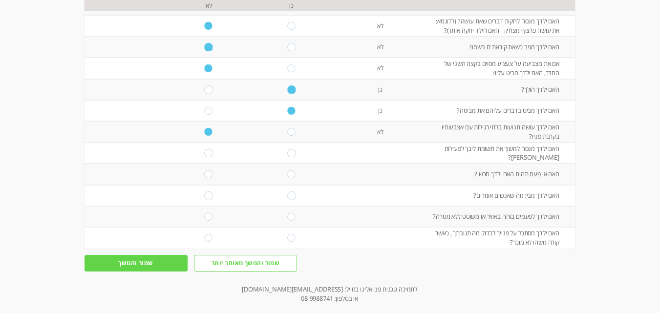
scroll to position [434, 0]
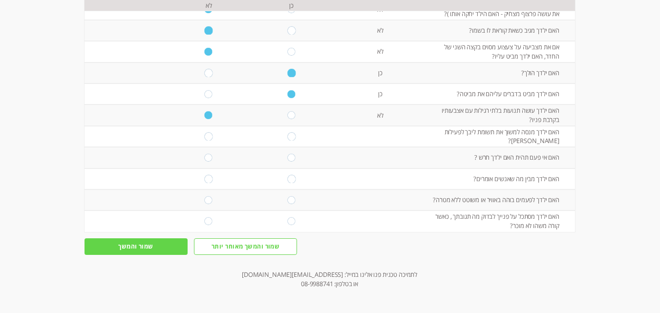
click at [287, 137] on input "radio" at bounding box center [291, 136] width 8 height 8
radio input "true"
click at [205, 160] on input "radio" at bounding box center [209, 158] width 8 height 8
radio input "true"
click at [287, 179] on input "radio" at bounding box center [291, 179] width 8 height 8
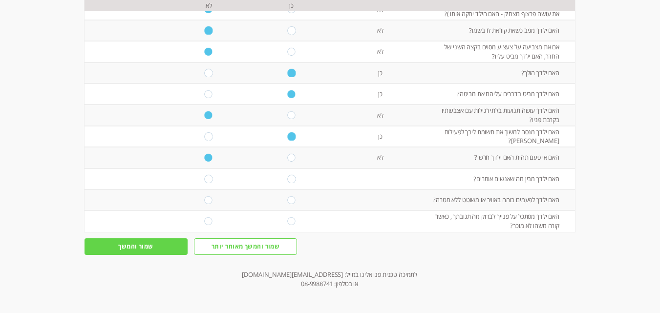
radio input "true"
click at [288, 220] on input "radio" at bounding box center [291, 221] width 8 height 8
radio input "true"
click at [287, 199] on input "radio" at bounding box center [291, 200] width 8 height 8
radio input "true"
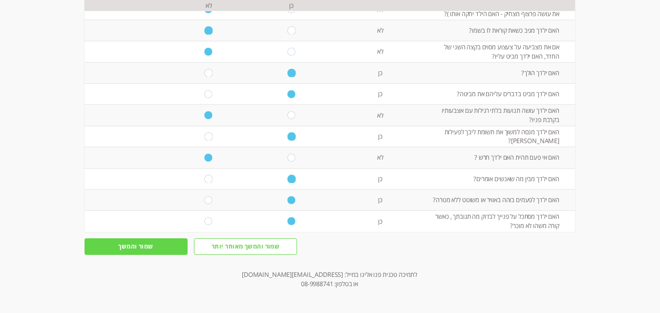
click at [162, 251] on input "שמור והמשך" at bounding box center [135, 246] width 103 height 17
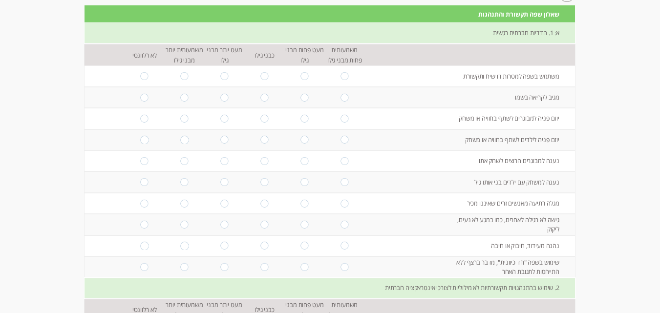
scroll to position [113, 0]
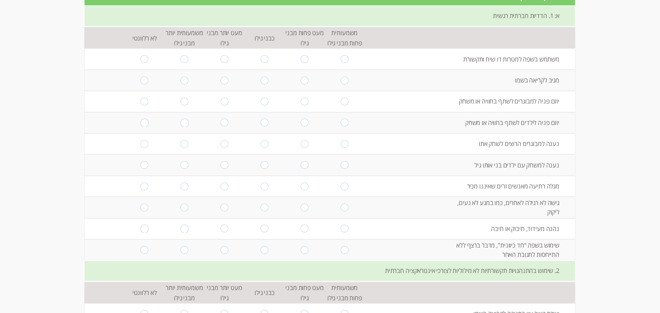
click at [260, 60] on input "radio" at bounding box center [264, 59] width 8 height 8
radio input "true"
click at [260, 81] on input "radio" at bounding box center [264, 80] width 8 height 8
radio input "true"
click at [261, 100] on input "radio" at bounding box center [264, 102] width 8 height 8
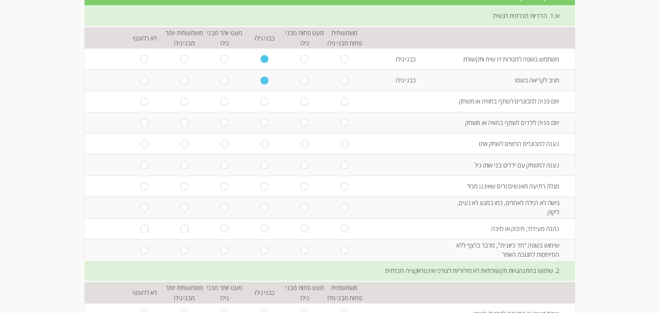
radio input "true"
click at [261, 125] on input "radio" at bounding box center [264, 123] width 8 height 8
radio input "true"
click at [260, 123] on input "radio" at bounding box center [264, 123] width 8 height 8
click at [261, 145] on input "radio" at bounding box center [264, 144] width 8 height 8
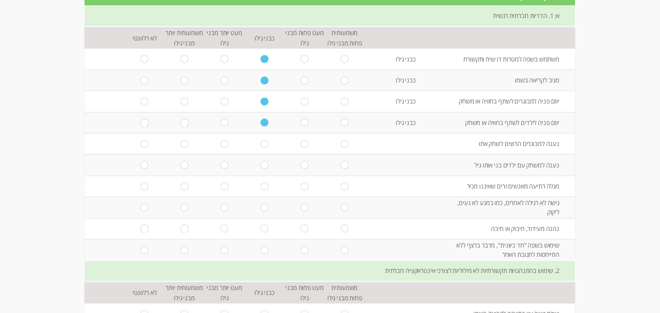
radio input "true"
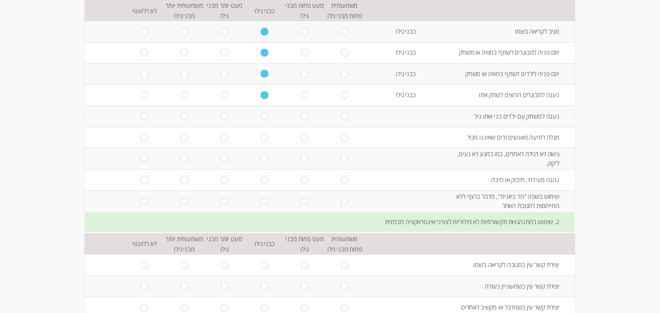
click at [260, 116] on input "radio" at bounding box center [264, 116] width 8 height 8
radio input "true"
click at [140, 139] on input "radio" at bounding box center [144, 137] width 8 height 8
radio input "true"
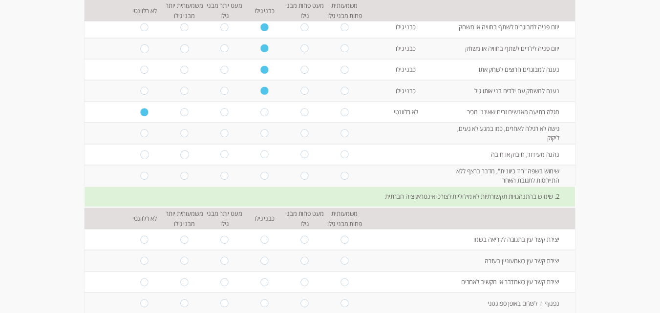
scroll to position [210, 0]
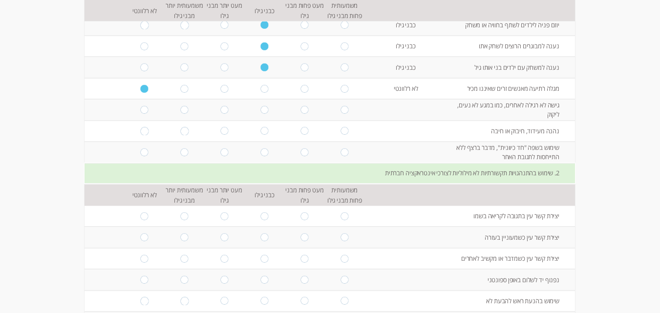
click at [260, 111] on input "radio" at bounding box center [264, 110] width 8 height 8
radio input "true"
click at [260, 132] on input "radio" at bounding box center [264, 131] width 8 height 8
radio input "true"
click at [260, 154] on input "radio" at bounding box center [264, 152] width 8 height 8
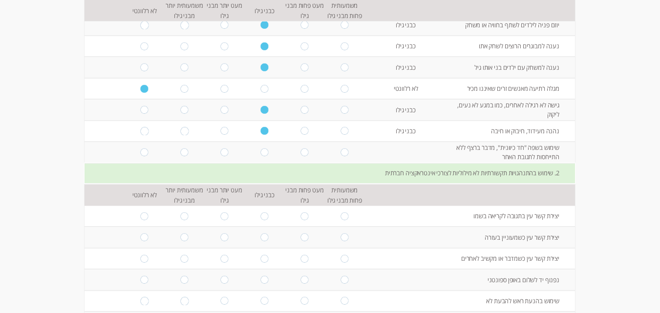
radio input "true"
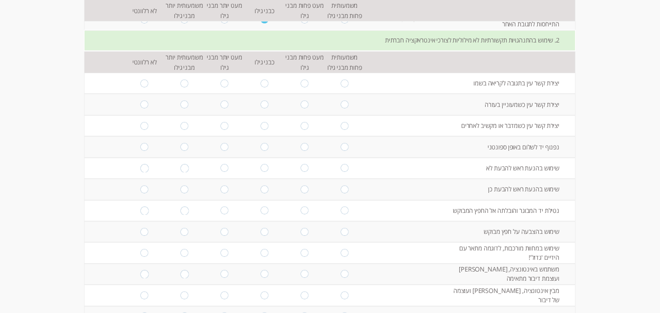
scroll to position [392, 0]
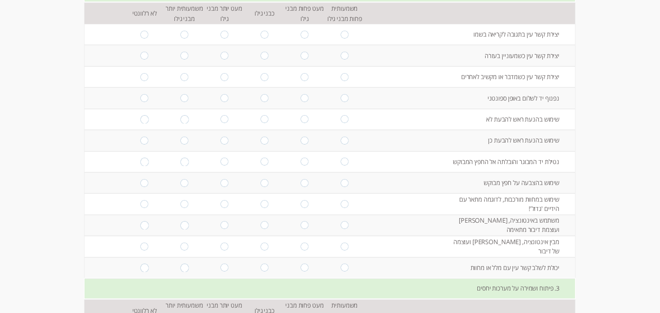
click at [340, 34] on input "radio" at bounding box center [344, 35] width 8 height 8
radio input "true"
click at [140, 58] on input "radio" at bounding box center [144, 56] width 8 height 8
radio input "true"
click at [140, 76] on input "radio" at bounding box center [144, 77] width 8 height 8
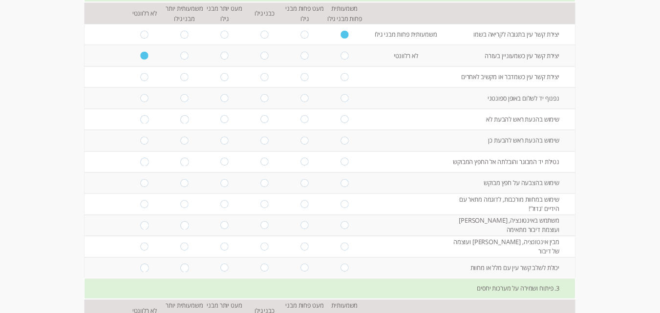
radio input "true"
click at [260, 99] on input "radio" at bounding box center [264, 98] width 8 height 8
radio input "true"
click at [140, 120] on input "radio" at bounding box center [144, 119] width 8 height 8
radio input "true"
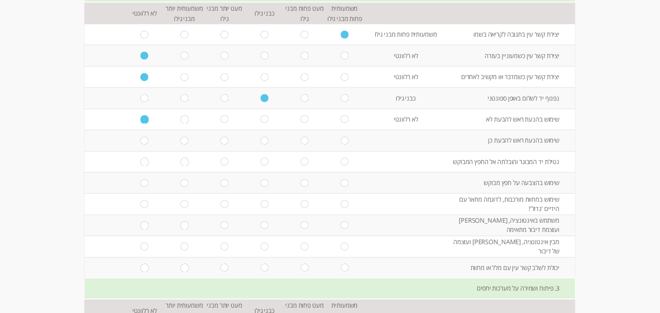
click at [140, 139] on input "radio" at bounding box center [144, 141] width 8 height 8
radio input "true"
click at [260, 163] on input "radio" at bounding box center [264, 162] width 8 height 8
radio input "true"
click at [260, 185] on input "radio" at bounding box center [264, 183] width 8 height 8
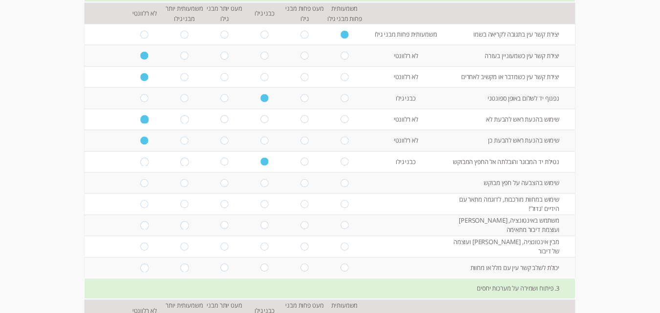
radio input "true"
click at [140, 206] on input "radio" at bounding box center [144, 204] width 8 height 8
radio input "true"
click at [260, 227] on input "radio" at bounding box center [264, 225] width 8 height 8
radio input "true"
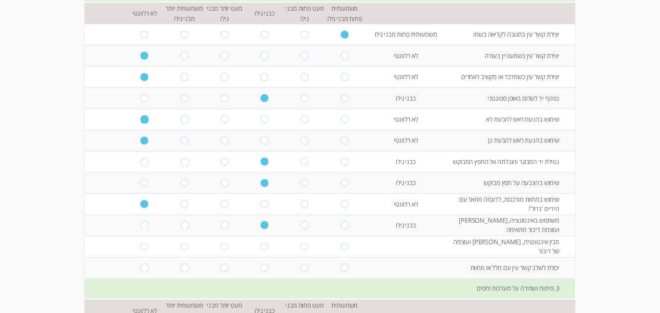
click at [260, 245] on input "radio" at bounding box center [264, 247] width 8 height 8
radio input "true"
click at [340, 270] on input "radio" at bounding box center [344, 268] width 8 height 8
radio input "true"
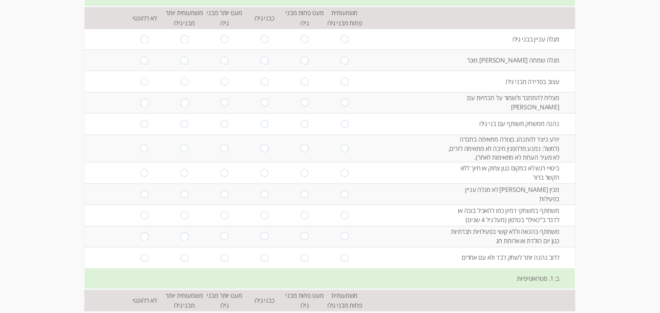
scroll to position [685, 0]
click at [260, 39] on input "radio" at bounding box center [264, 39] width 8 height 8
radio input "true"
click at [260, 60] on input "radio" at bounding box center [264, 60] width 8 height 8
radio input "true"
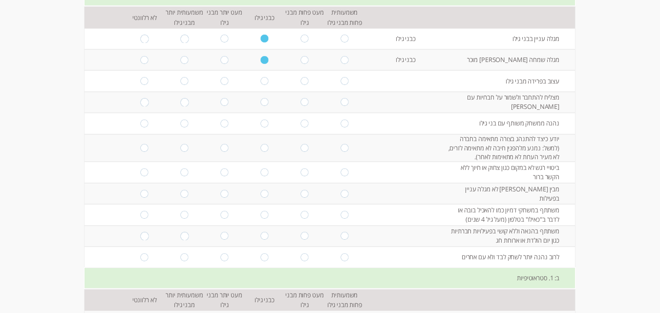
click at [140, 80] on input "radio" at bounding box center [144, 81] width 8 height 8
radio input "true"
click at [340, 103] on input "radio" at bounding box center [344, 102] width 8 height 8
radio input "true"
click at [260, 123] on input "radio" at bounding box center [264, 124] width 8 height 8
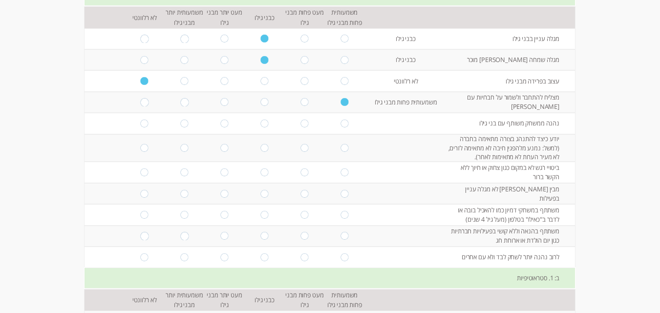
radio input "true"
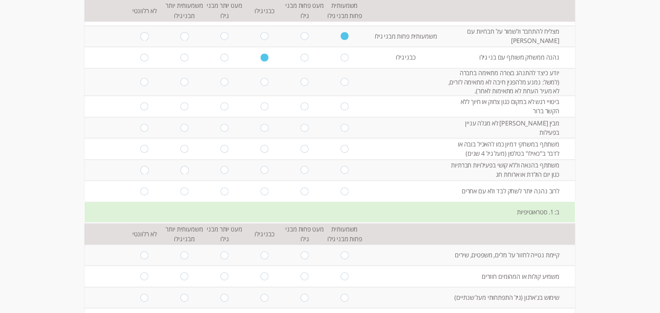
scroll to position [734, 0]
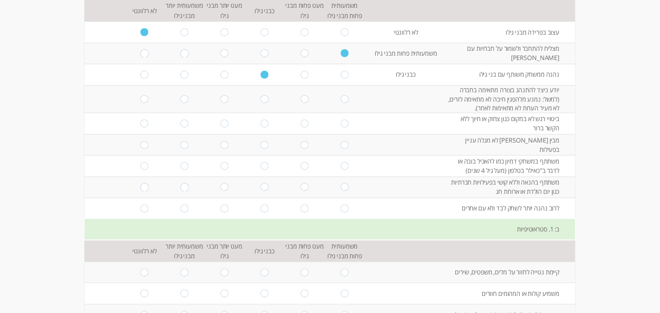
click at [260, 100] on input "radio" at bounding box center [264, 99] width 8 height 8
radio input "true"
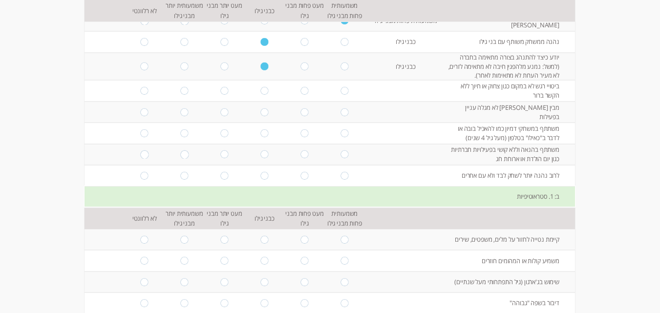
scroll to position [783, 0]
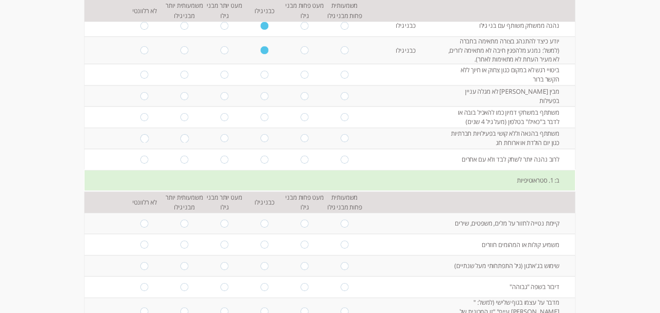
click at [140, 76] on input "radio" at bounding box center [144, 75] width 8 height 8
radio input "true"
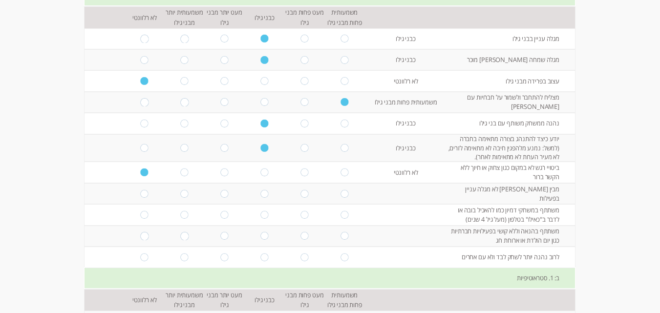
scroll to position [734, 0]
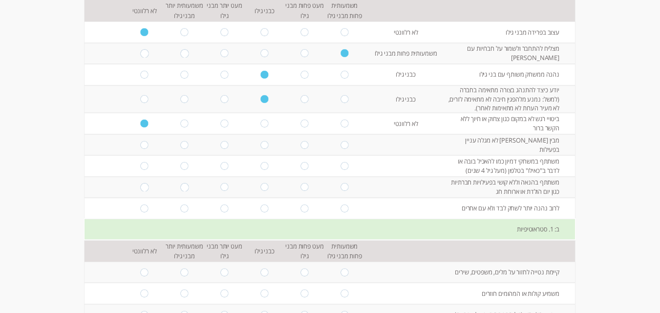
click at [260, 145] on input "radio" at bounding box center [264, 145] width 8 height 8
radio input "true"
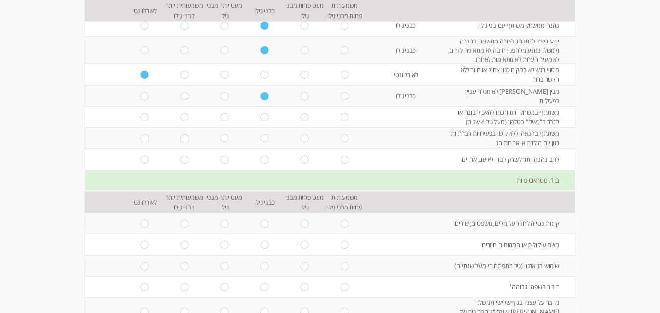
click at [140, 118] on input "radio" at bounding box center [144, 117] width 8 height 8
radio input "true"
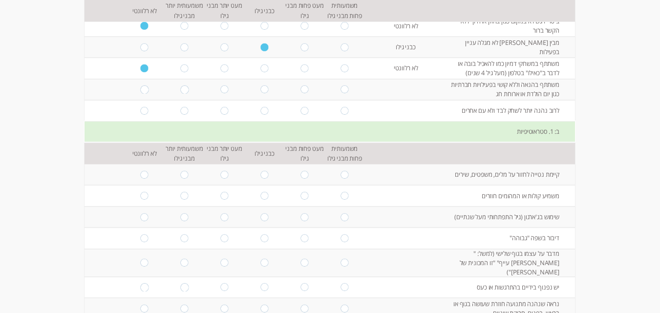
click at [260, 90] on input "radio" at bounding box center [264, 89] width 8 height 8
radio input "true"
click at [260, 109] on input "radio" at bounding box center [264, 111] width 8 height 8
radio input "true"
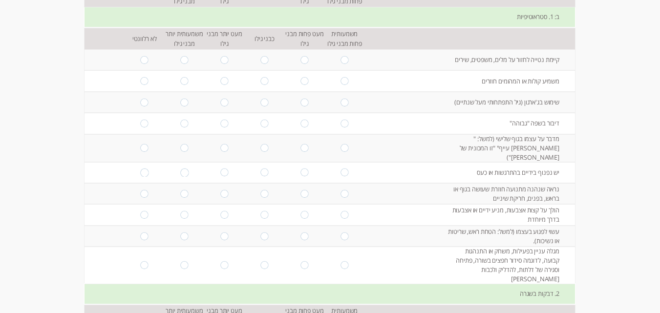
scroll to position [929, 0]
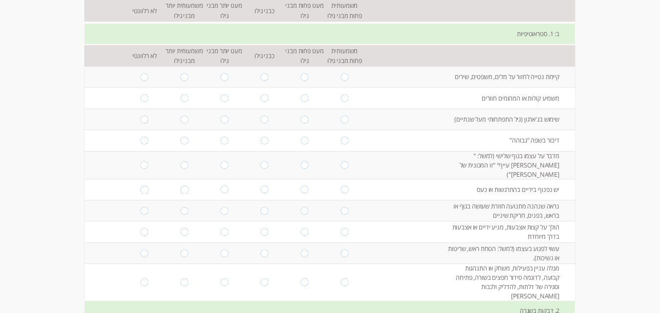
click at [341, 77] on input "radio" at bounding box center [344, 77] width 8 height 8
radio input "true"
click at [140, 140] on input "radio" at bounding box center [144, 141] width 8 height 8
radio input "true"
click at [141, 119] on input "radio" at bounding box center [144, 119] width 8 height 8
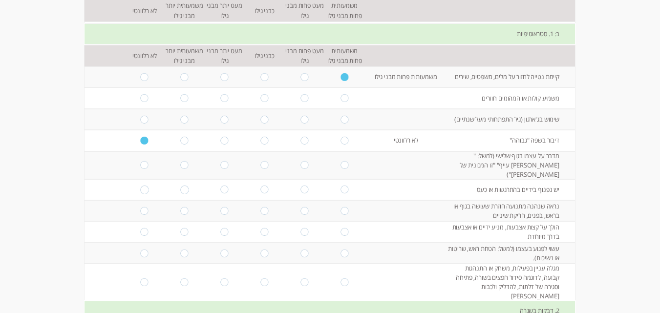
radio input "true"
click at [140, 100] on input "radio" at bounding box center [144, 98] width 8 height 8
radio input "true"
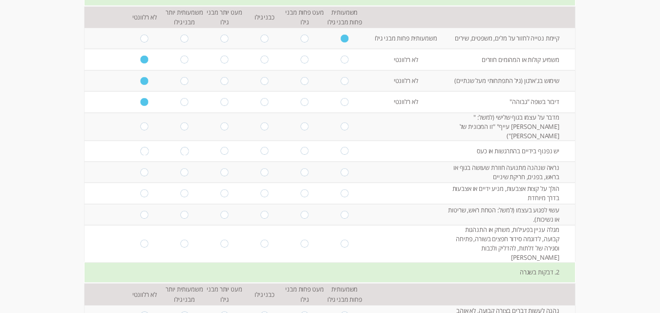
scroll to position [978, 0]
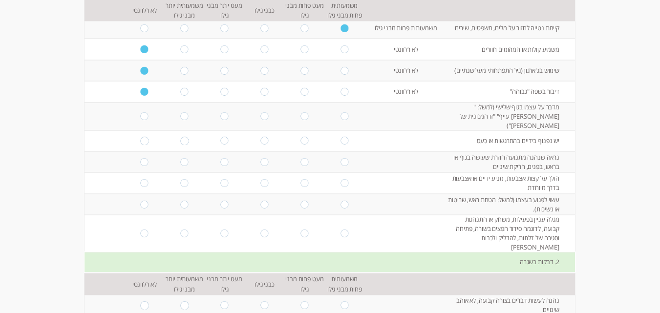
click at [140, 115] on input "radio" at bounding box center [144, 116] width 8 height 8
radio input "true"
click at [140, 137] on input "radio" at bounding box center [144, 141] width 8 height 8
radio input "true"
click at [140, 158] on input "radio" at bounding box center [144, 162] width 8 height 8
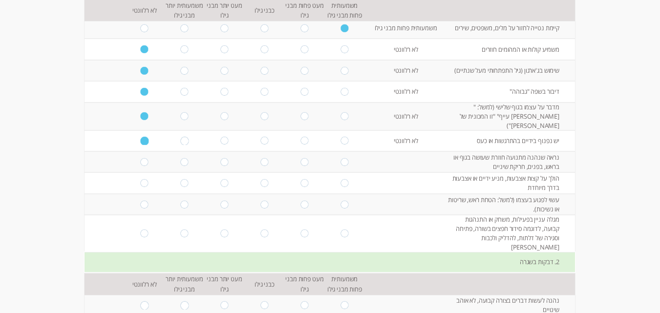
radio input "true"
click at [341, 179] on input "radio" at bounding box center [344, 183] width 8 height 8
radio input "true"
click at [260, 200] on input "radio" at bounding box center [264, 204] width 8 height 8
radio input "true"
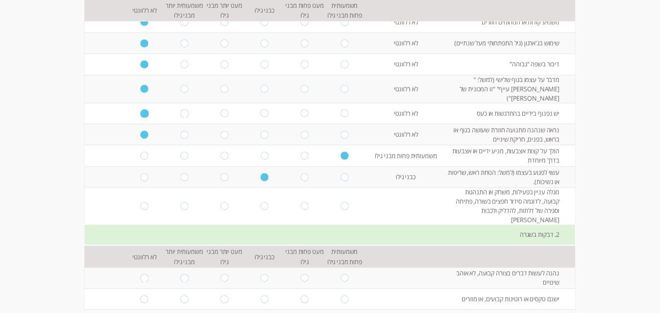
scroll to position [1027, 0]
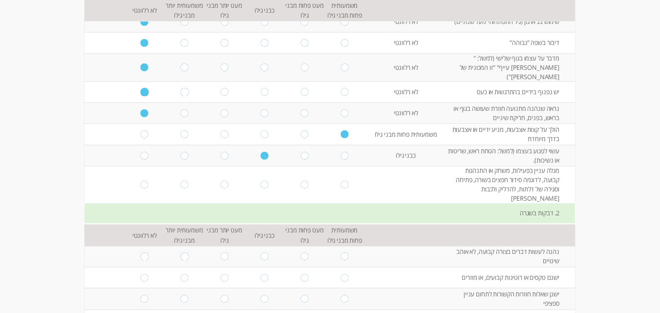
click at [140, 151] on input "radio" at bounding box center [144, 155] width 8 height 8
radio input "true"
click at [260, 181] on input "radio" at bounding box center [264, 185] width 8 height 8
radio input "true"
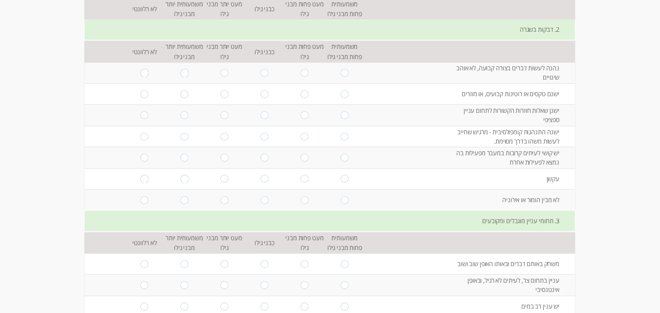
scroll to position [1222, 0]
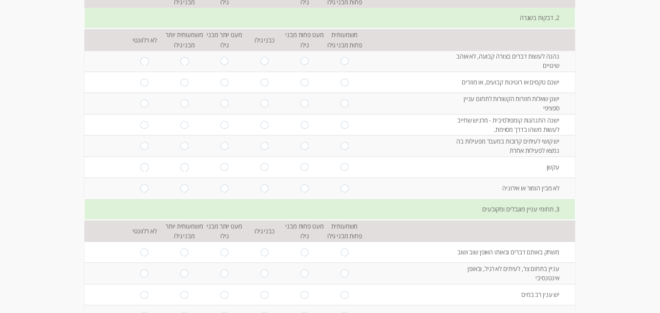
click at [260, 57] on input "radio" at bounding box center [264, 61] width 8 height 8
radio input "true"
click at [260, 79] on input "radio" at bounding box center [264, 83] width 8 height 8
radio input "true"
click at [140, 100] on input "radio" at bounding box center [144, 104] width 8 height 8
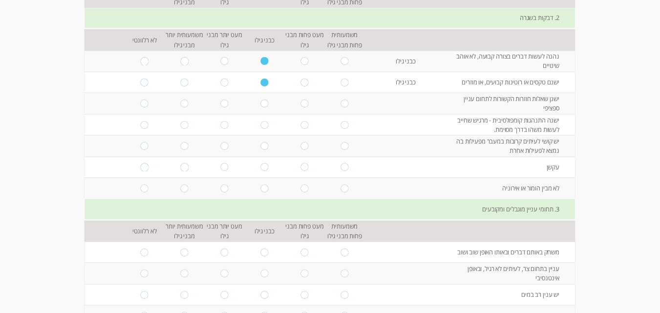
radio input "true"
drag, startPoint x: 259, startPoint y: 111, endPoint x: 260, endPoint y: 118, distance: 6.9
click at [260, 121] on input "radio" at bounding box center [264, 125] width 8 height 8
radio input "true"
click at [140, 142] on input "radio" at bounding box center [144, 146] width 8 height 8
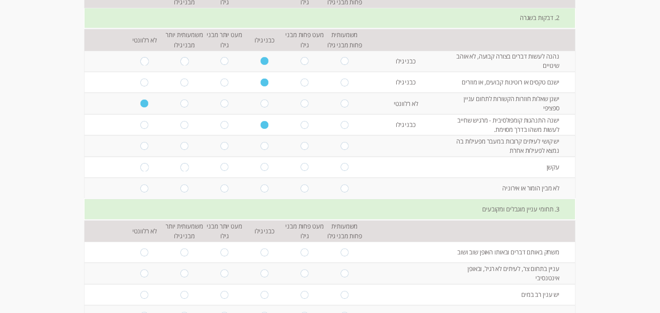
radio input "true"
click at [140, 185] on input "radio" at bounding box center [144, 189] width 8 height 8
radio input "true"
click at [140, 163] on input "radio" at bounding box center [144, 167] width 8 height 8
radio input "true"
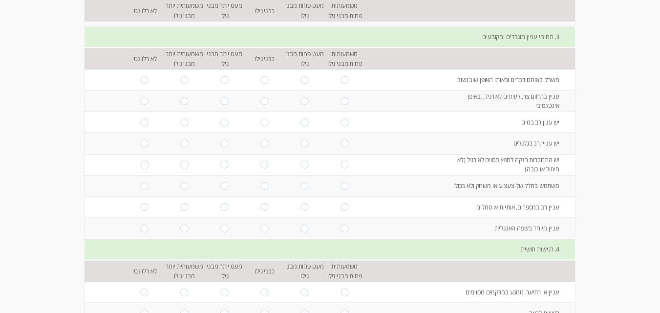
scroll to position [1417, 0]
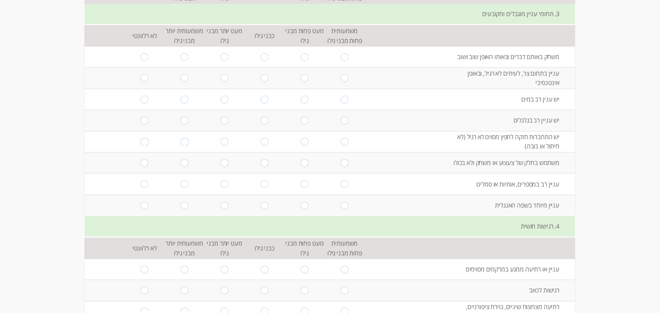
click at [140, 53] on input "radio" at bounding box center [144, 57] width 8 height 8
radio input "true"
click at [140, 74] on input "radio" at bounding box center [144, 78] width 8 height 8
radio input "true"
click at [261, 95] on input "radio" at bounding box center [264, 99] width 8 height 8
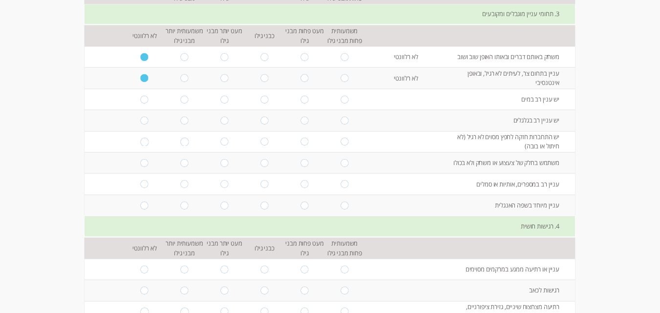
radio input "true"
click at [260, 117] on input "radio" at bounding box center [264, 121] width 8 height 8
radio input "true"
click at [140, 138] on input "radio" at bounding box center [144, 142] width 8 height 8
radio input "true"
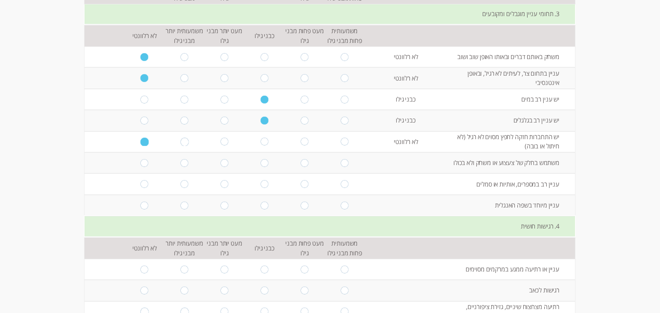
click at [260, 138] on input "radio" at bounding box center [264, 142] width 8 height 8
radio input "true"
click at [140, 180] on input "radio" at bounding box center [144, 184] width 8 height 8
radio input "true"
click at [140, 201] on input "radio" at bounding box center [144, 205] width 8 height 8
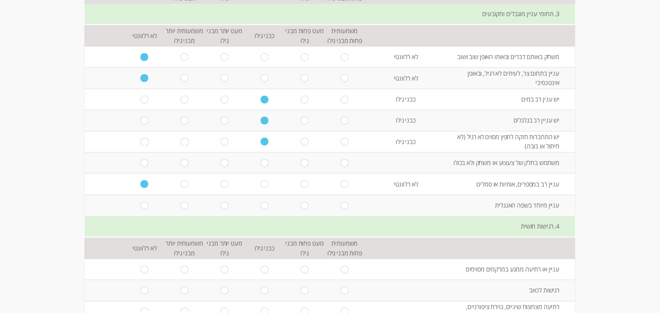
radio input "true"
click at [262, 159] on input "radio" at bounding box center [264, 163] width 8 height 8
radio input "true"
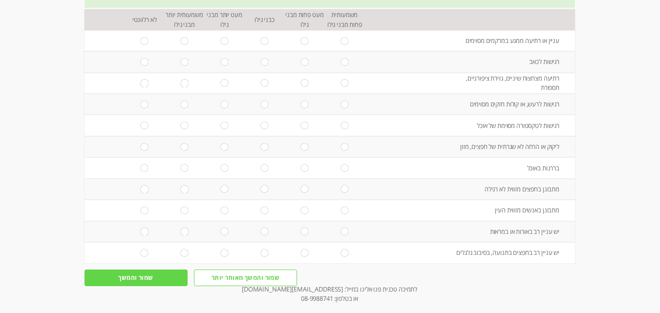
scroll to position [1662, 0]
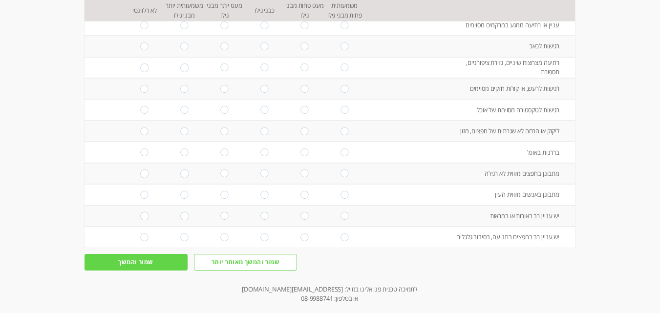
click at [140, 42] on input "radio" at bounding box center [144, 46] width 8 height 8
radio input "true"
click at [260, 85] on input "radio" at bounding box center [264, 89] width 8 height 8
radio input "true"
click at [140, 106] on input "radio" at bounding box center [144, 110] width 8 height 8
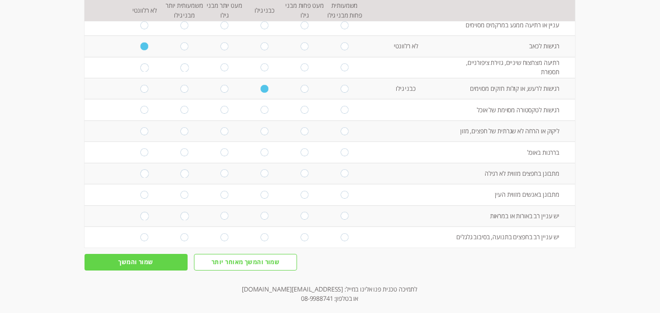
radio input "true"
click at [140, 127] on input "radio" at bounding box center [144, 131] width 8 height 8
radio input "true"
click at [140, 148] on input "radio" at bounding box center [144, 152] width 8 height 8
radio input "true"
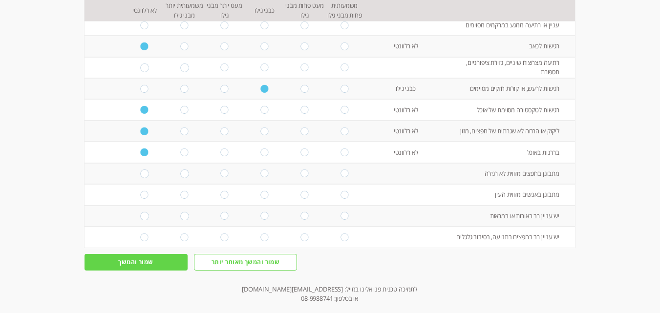
click at [140, 169] on input "radio" at bounding box center [144, 173] width 8 height 8
radio input "true"
click at [140, 191] on input "radio" at bounding box center [144, 195] width 8 height 8
radio input "true"
click at [260, 212] on input "radio" at bounding box center [264, 216] width 8 height 8
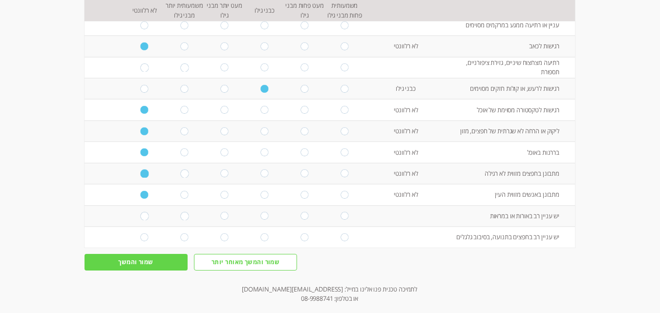
radio input "true"
click at [260, 233] on input "radio" at bounding box center [264, 237] width 8 height 8
radio input "true"
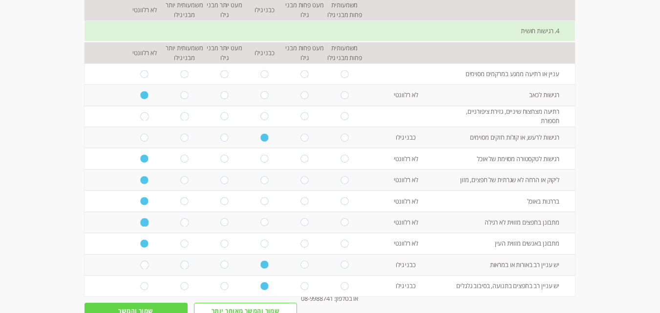
click at [260, 112] on input "radio" at bounding box center [264, 116] width 8 height 8
radio input "true"
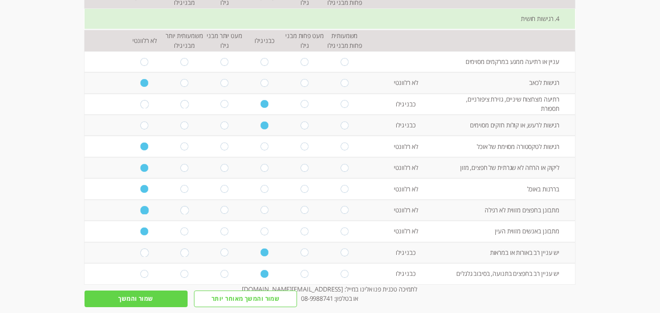
scroll to position [1662, 0]
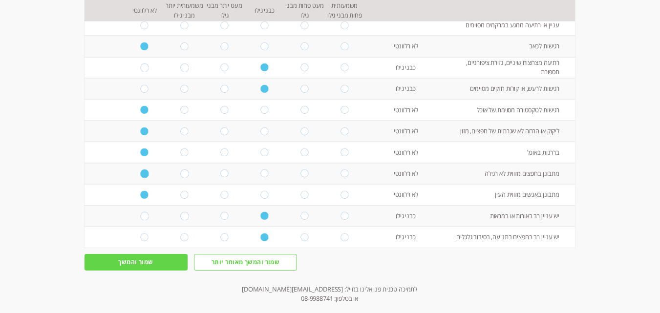
click at [157, 254] on input "שמור והמשך" at bounding box center [135, 262] width 103 height 17
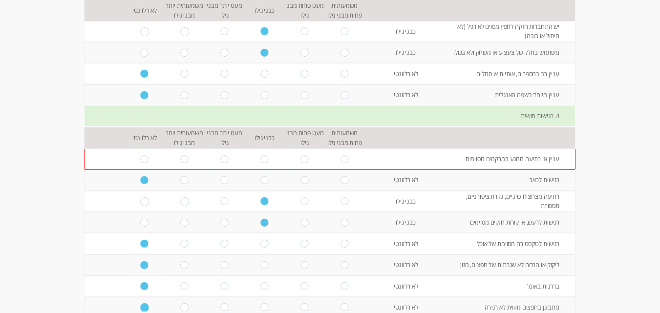
scroll to position [1514, 0]
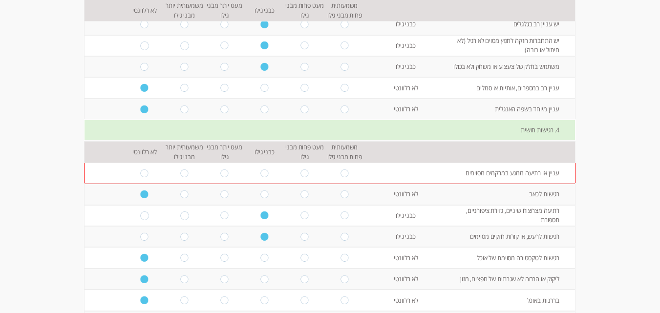
click at [140, 169] on input "radio" at bounding box center [144, 173] width 8 height 8
radio input "true"
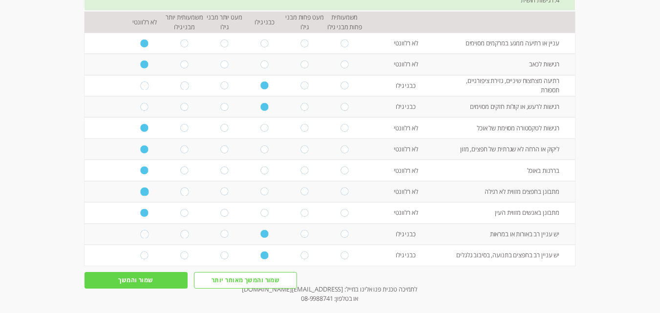
scroll to position [1662, 0]
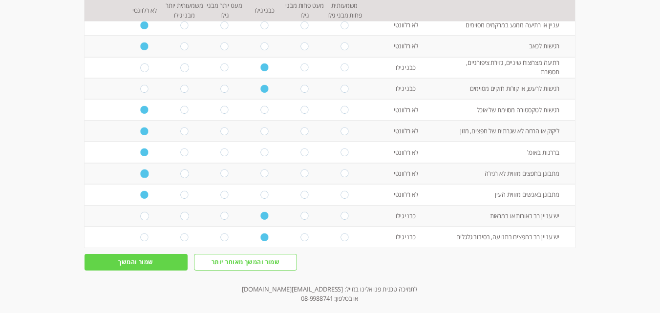
click at [142, 254] on input "שמור והמשך" at bounding box center [135, 262] width 103 height 17
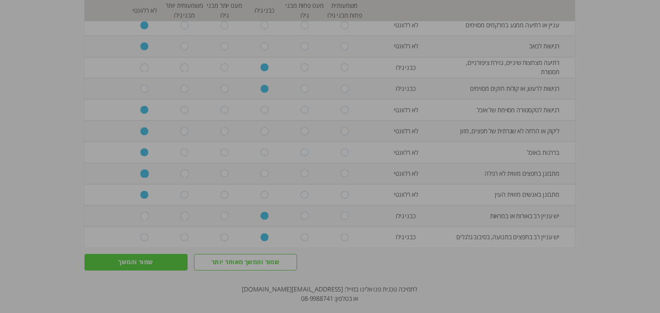
scroll to position [0, 0]
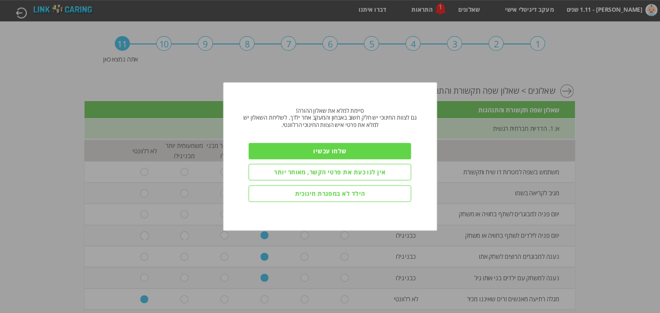
click at [324, 151] on input "שלחו עכשיו" at bounding box center [330, 151] width 163 height 17
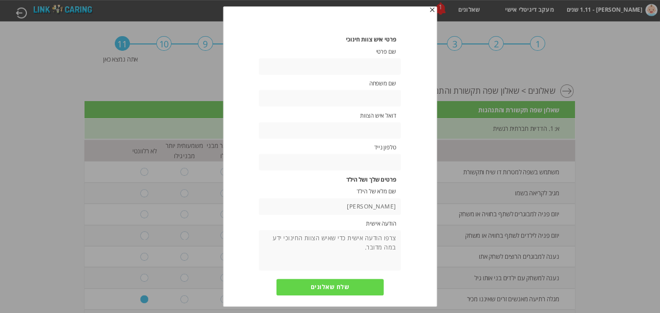
click at [380, 69] on input "text" at bounding box center [330, 66] width 142 height 17
click at [374, 248] on textarea at bounding box center [330, 250] width 142 height 41
click at [395, 65] on input "text" at bounding box center [330, 66] width 142 height 17
type input "אנסטסיה"
click at [380, 100] on input "text" at bounding box center [330, 98] width 142 height 17
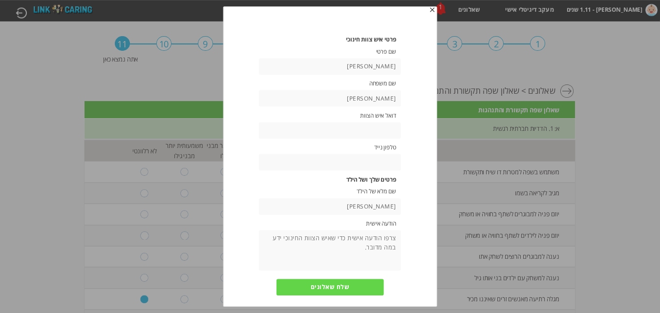
type input "קונסון"
click at [388, 132] on input "text" at bounding box center [330, 130] width 142 height 17
type input "nastia.konson@gmail.com"
click at [390, 165] on input "text" at bounding box center [330, 162] width 142 height 17
type input "0534281184"
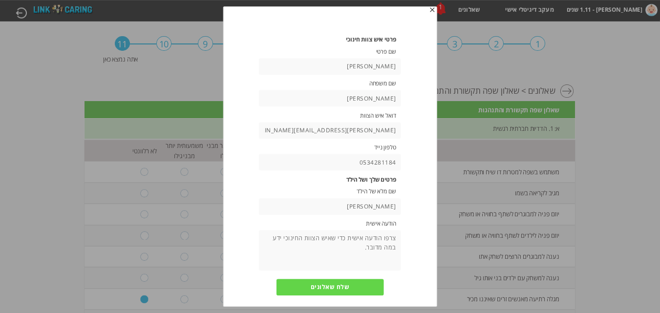
click at [370, 242] on textarea at bounding box center [330, 250] width 142 height 41
paste textarea "אנא ספקו לנו מומחה דובר רוסית. הילד מבין רוסית."
type textarea "אנא ספקו לנו מומחה דובר רוסית. הילד מבין רוסית."
click at [347, 291] on input "שלח שאלונים" at bounding box center [329, 287] width 107 height 17
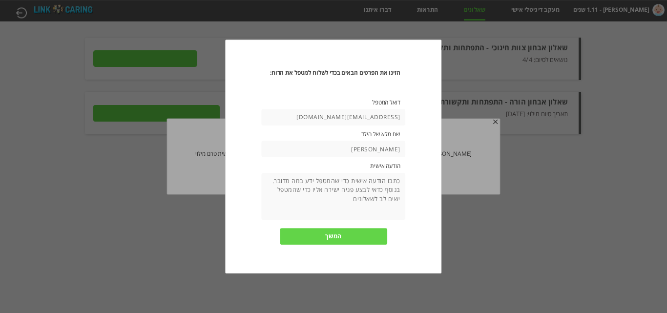
type input "פרטים"
type input "לצפייה בתשובות"
type input "שליחה למטפל"
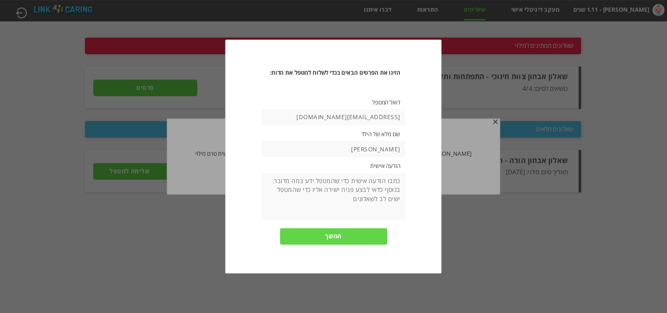
click at [384, 194] on textarea at bounding box center [334, 196] width 144 height 47
click at [367, 164] on label "הודעה אישית" at bounding box center [333, 166] width 133 height 7
click at [374, 187] on textarea at bounding box center [334, 196] width 144 height 47
paste textarea "אנא ספקו לנו מומחה דובר רוסית. הילד מבין רוסית."
paste textarea "הילד שלי עדיין לא מגיב לשמו ולא ממלא הוראות שניתנו לו."
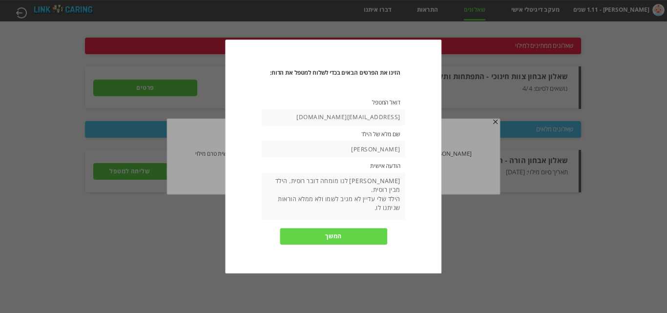
type textarea "אנא ספקו לנו מומחה דובר רוסית. הילד מבין רוסית. הילד שלי עדיין לא מגיב לשמו ולא…"
click at [364, 235] on input "המשך" at bounding box center [333, 236] width 107 height 17
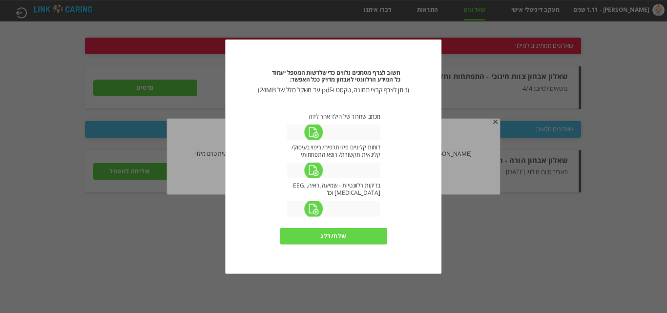
click at [317, 131] on label at bounding box center [313, 133] width 133 height 16
click at [0, 0] on input "file" at bounding box center [0, 0] width 0 height 0
click at [313, 132] on label at bounding box center [313, 133] width 133 height 16
click at [0, 0] on input "file" at bounding box center [0, 0] width 0 height 0
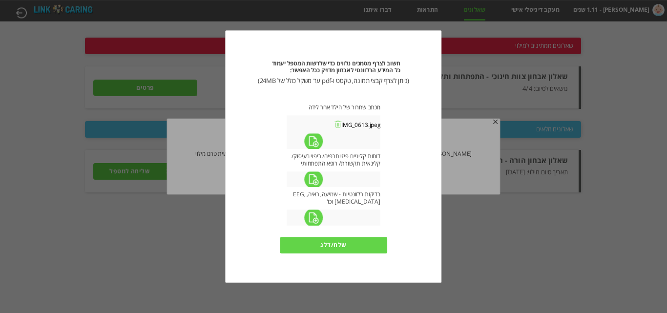
click at [316, 145] on label at bounding box center [313, 142] width 133 height 16
click at [0, 0] on input "file" at bounding box center [0, 0] width 0 height 0
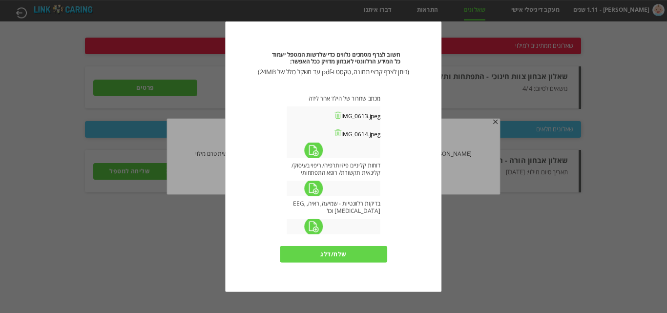
click at [313, 224] on label at bounding box center [313, 227] width 133 height 16
click at [0, 0] on input "file" at bounding box center [0, 0] width 0 height 0
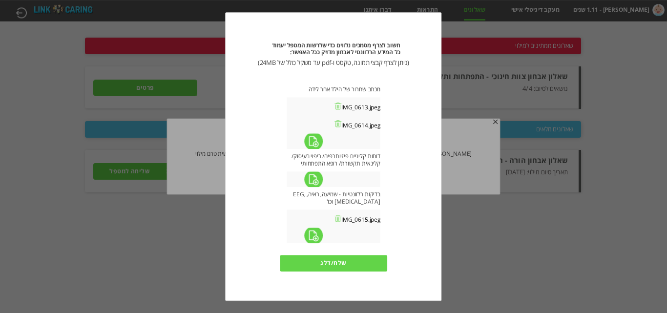
click at [349, 265] on input "שלח/דלג" at bounding box center [333, 263] width 107 height 17
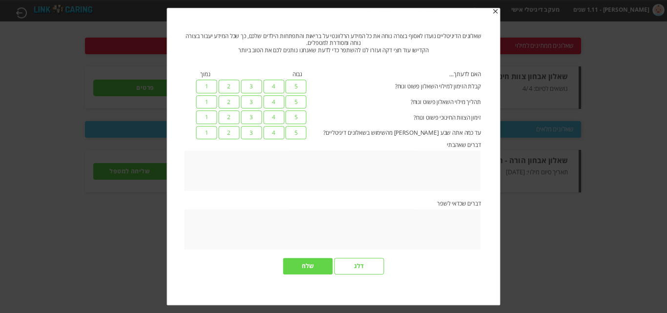
click at [293, 85] on label "5" at bounding box center [296, 87] width 21 height 14
click at [476, 85] on input "5" at bounding box center [479, 84] width 6 height 9
radio input "true"
click at [297, 104] on label "5" at bounding box center [296, 102] width 21 height 14
click at [476, 104] on input "5" at bounding box center [479, 99] width 6 height 9
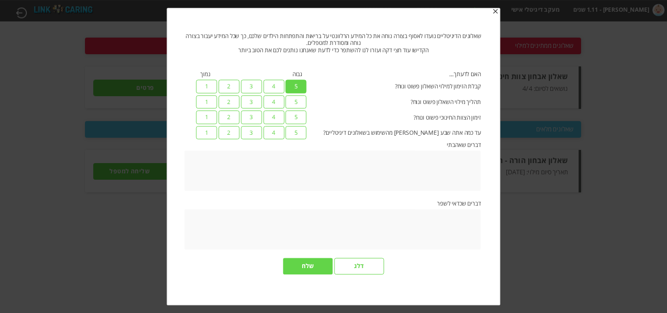
radio input "true"
drag, startPoint x: 273, startPoint y: 119, endPoint x: 282, endPoint y: 128, distance: 12.8
click at [271, 123] on label "4" at bounding box center [273, 117] width 21 height 14
click at [476, 120] on input "4" at bounding box center [479, 114] width 6 height 9
radio input "true"
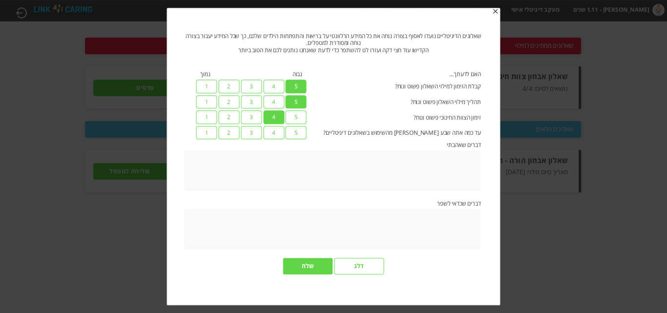
click at [302, 131] on label "5" at bounding box center [296, 133] width 21 height 14
click at [476, 131] on input "5" at bounding box center [479, 130] width 6 height 9
radio input "true"
click at [302, 262] on input "שלח" at bounding box center [308, 266] width 50 height 17
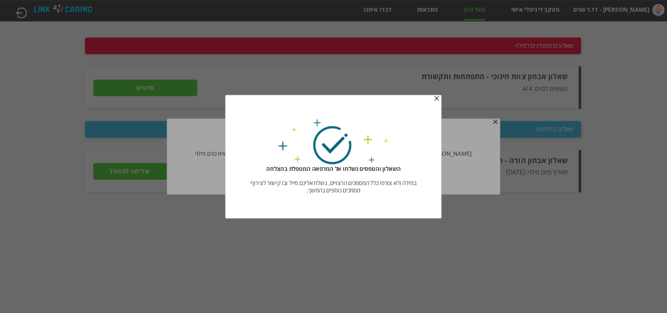
click at [320, 224] on div at bounding box center [333, 156] width 667 height 313
click at [439, 98] on span "button" at bounding box center [437, 99] width 8 height 8
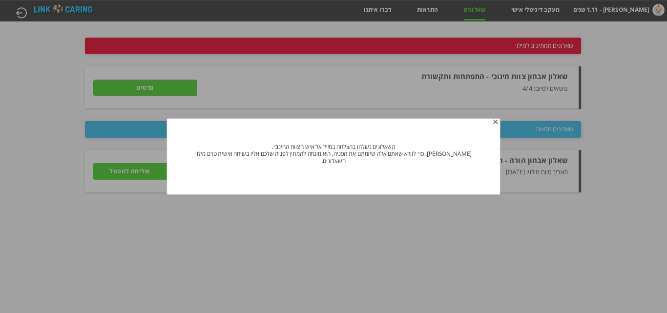
click at [491, 123] on span "button" at bounding box center [495, 122] width 8 height 8
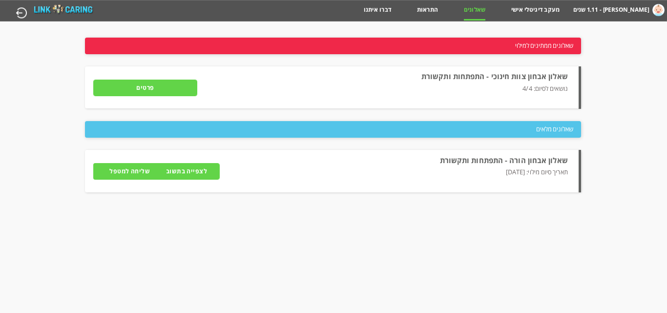
click at [173, 85] on input "פרטים" at bounding box center [145, 88] width 104 height 17
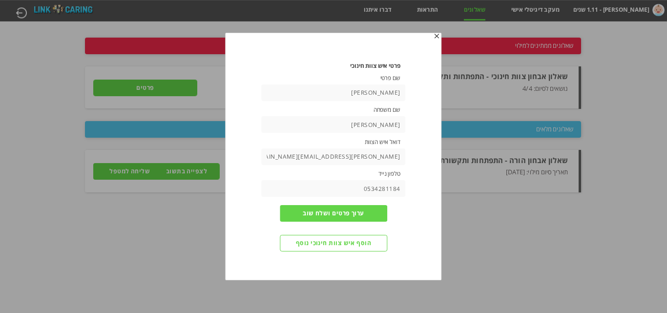
click at [437, 34] on span "button" at bounding box center [437, 37] width 8 height 8
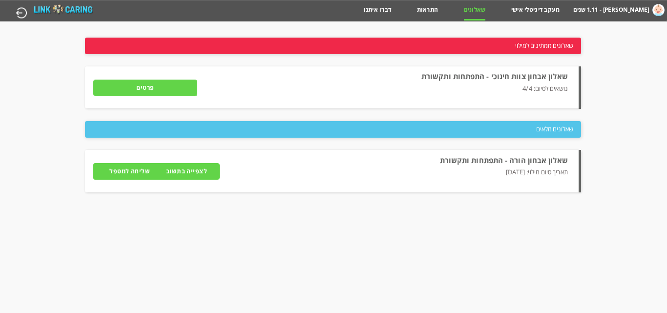
click at [510, 179] on p "תאריך סיום מילוי: 11.08.2025" at bounding box center [399, 176] width 336 height 19
click at [626, 14] on label "קונסון ליאור - 1.11 שנים" at bounding box center [611, 9] width 76 height 12
click at [626, 10] on label "קונסון ליאור - 1.11 שנים" at bounding box center [611, 9] width 76 height 12
click at [422, 9] on link "התראות" at bounding box center [427, 13] width 21 height 14
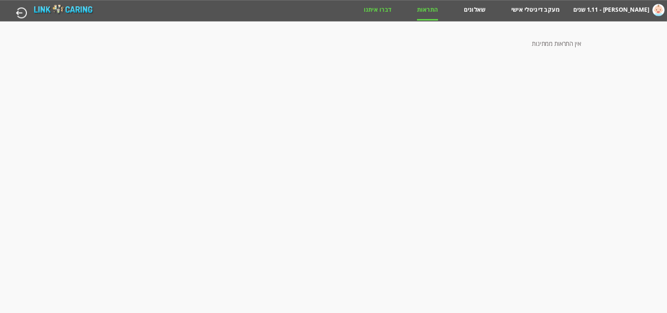
click at [384, 9] on link "דברו איתנו" at bounding box center [378, 13] width 28 height 14
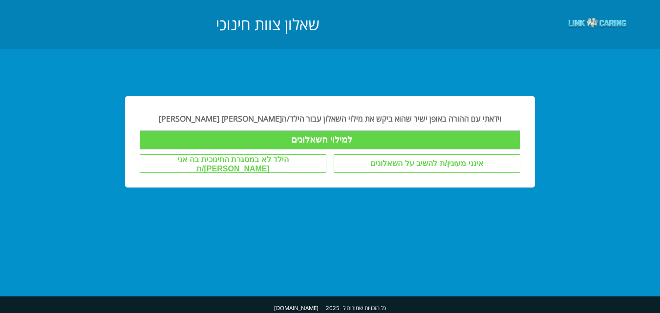
click at [341, 142] on input "למילוי השאלונים" at bounding box center [330, 139] width 380 height 19
